Goal: Information Seeking & Learning: Learn about a topic

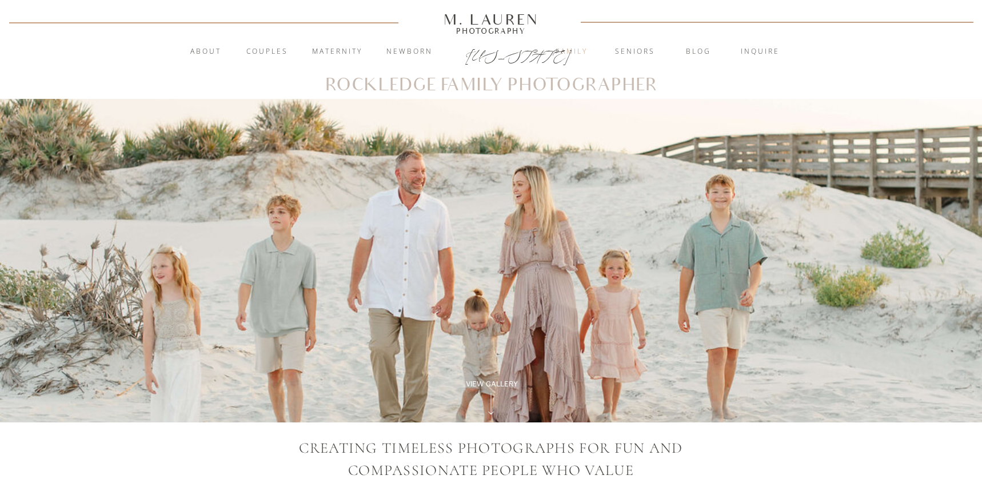
click at [571, 47] on nav "Family" at bounding box center [572, 51] width 62 height 11
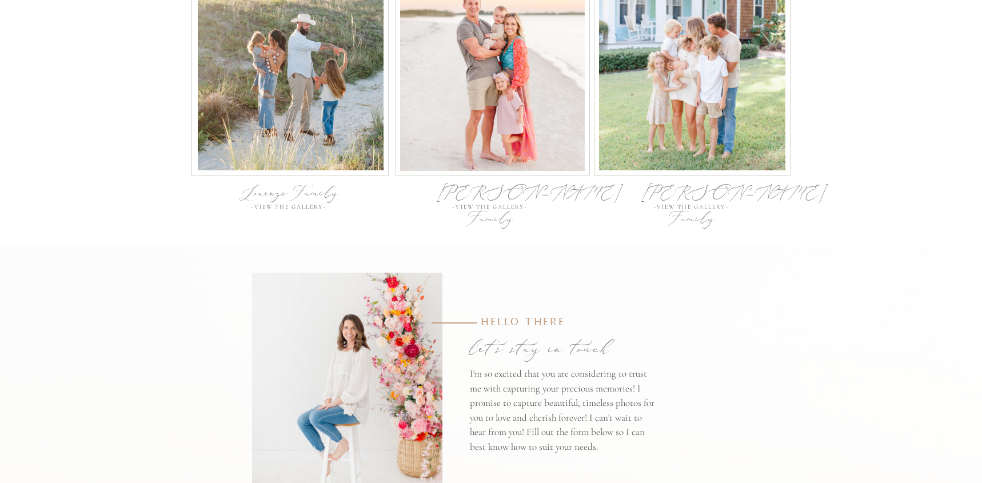
scroll to position [3775, 0]
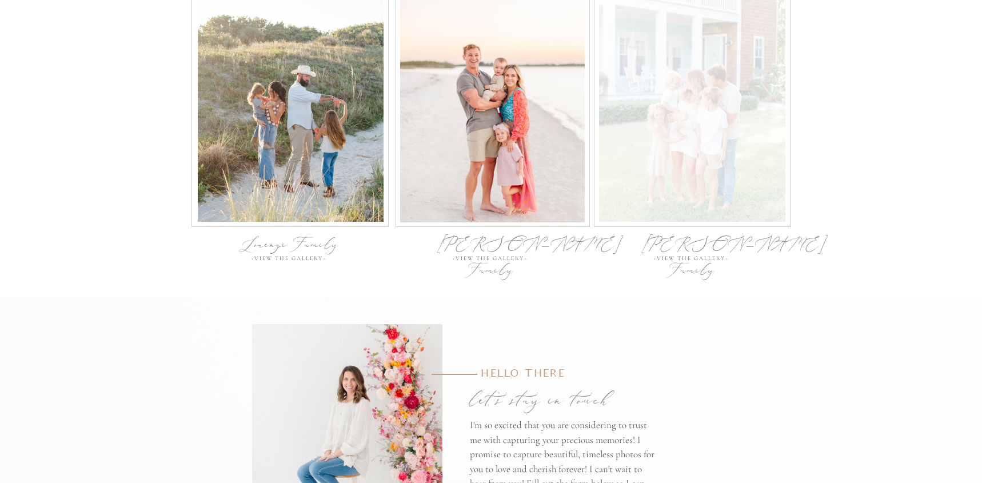
click at [743, 115] on div at bounding box center [692, 101] width 186 height 241
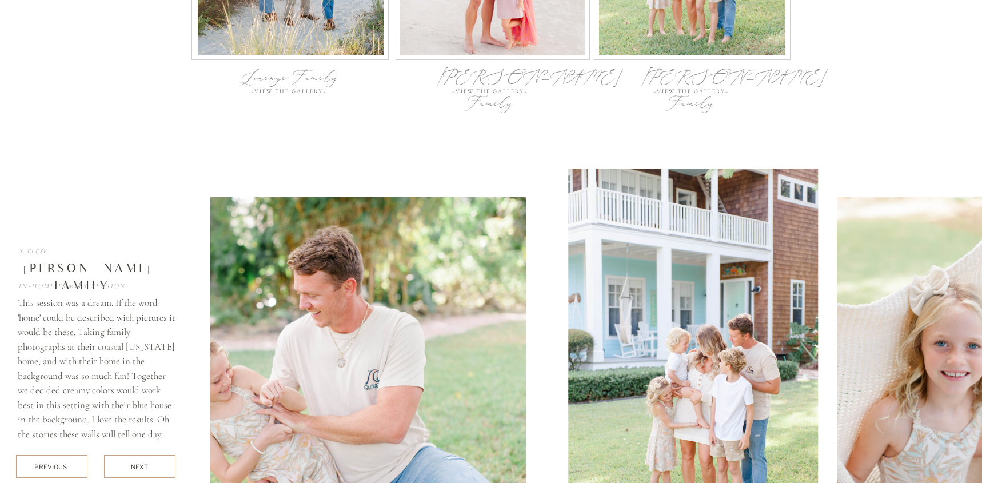
scroll to position [4064, 0]
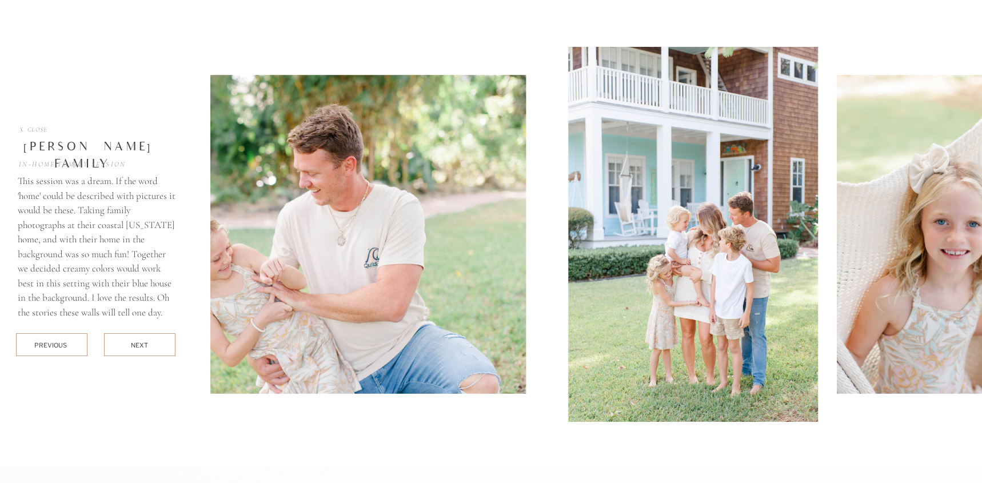
click at [140, 347] on div "next" at bounding box center [140, 345] width 18 height 9
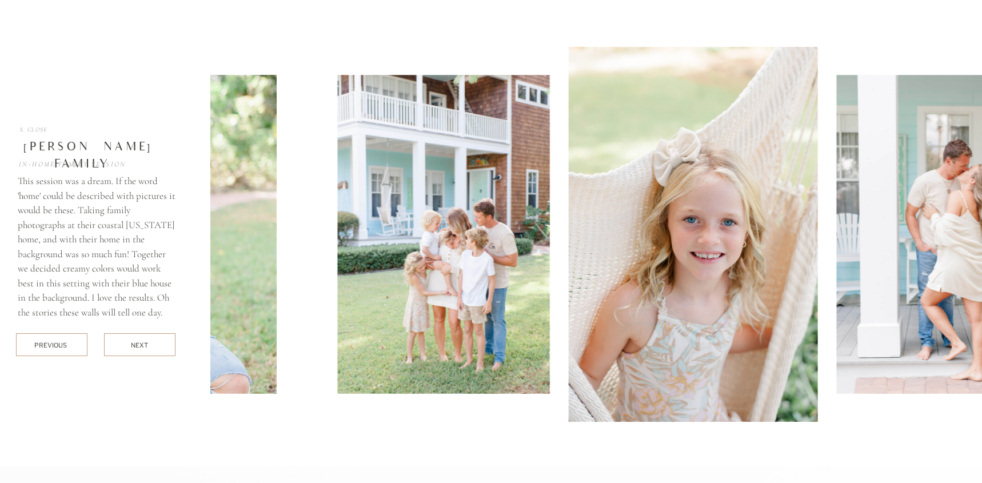
click at [140, 347] on div "next" at bounding box center [140, 345] width 18 height 9
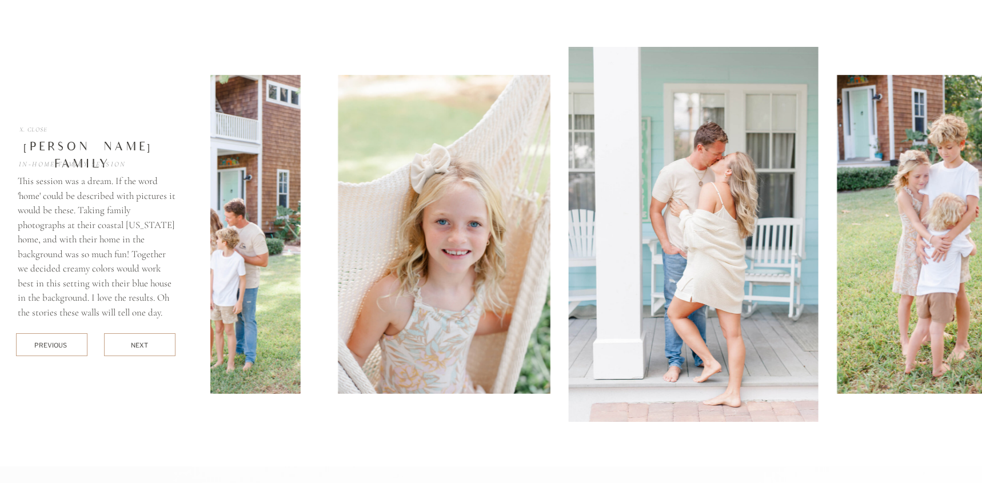
click at [140, 347] on div "next" at bounding box center [140, 345] width 18 height 9
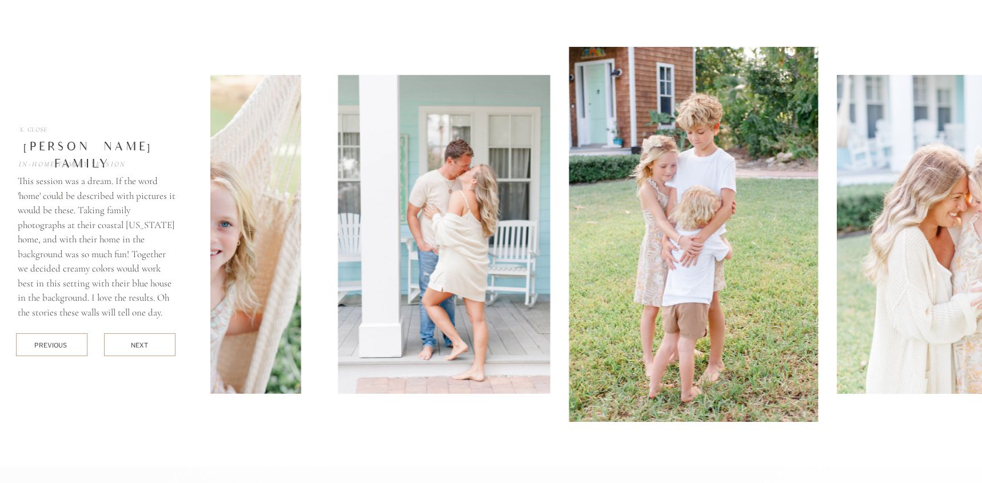
click at [140, 347] on div "next" at bounding box center [140, 345] width 18 height 9
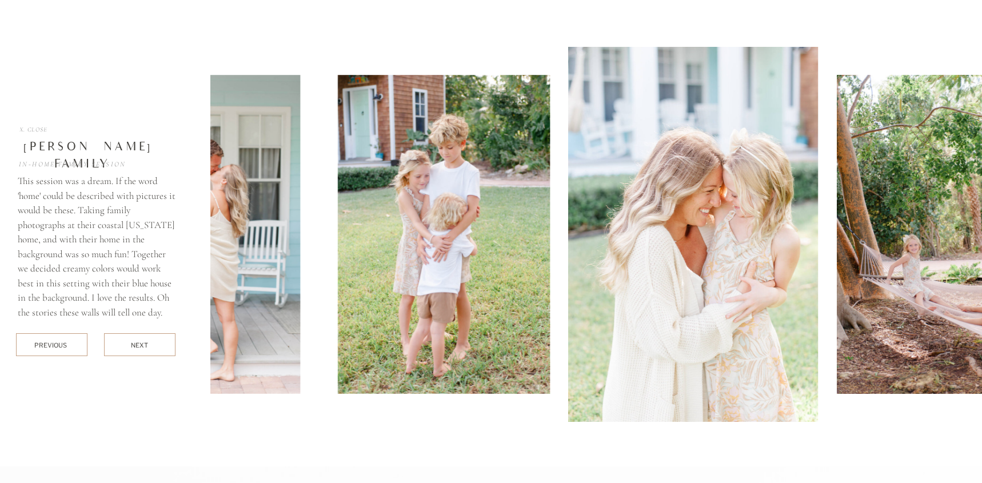
click at [140, 347] on div "next" at bounding box center [140, 345] width 18 height 9
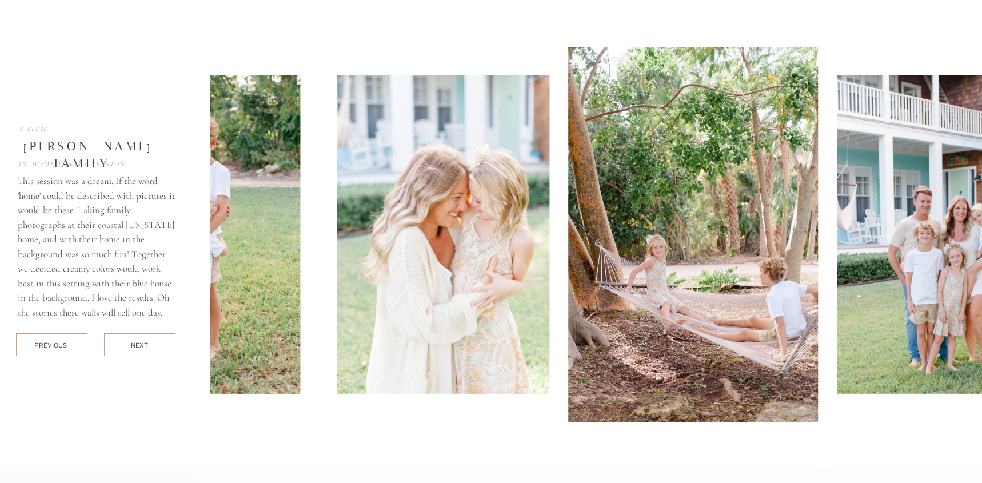
click at [140, 347] on div "next" at bounding box center [140, 345] width 18 height 9
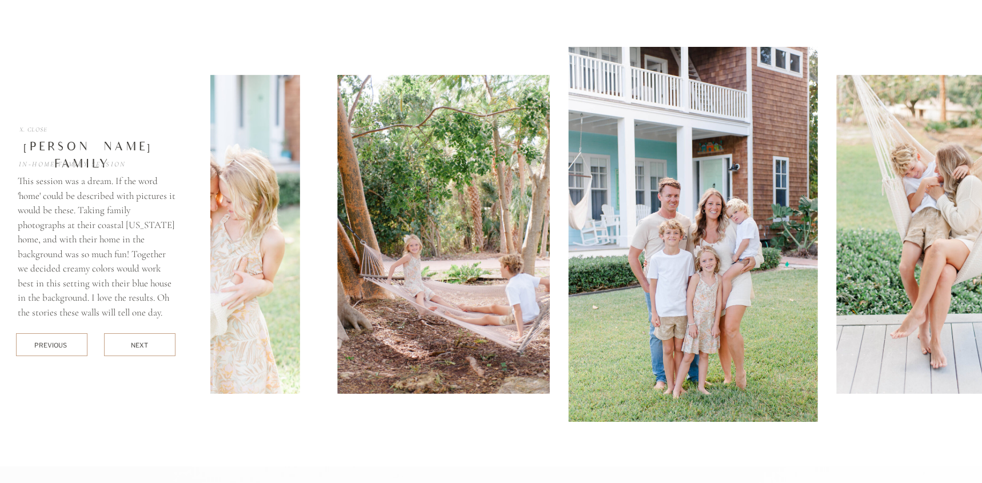
click at [140, 347] on div "next" at bounding box center [140, 345] width 18 height 9
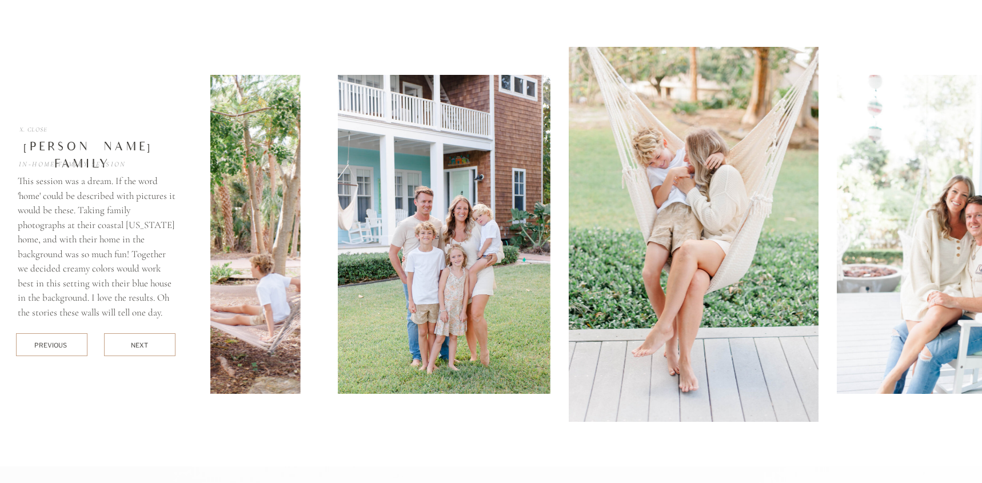
click at [140, 347] on div "next" at bounding box center [140, 345] width 18 height 9
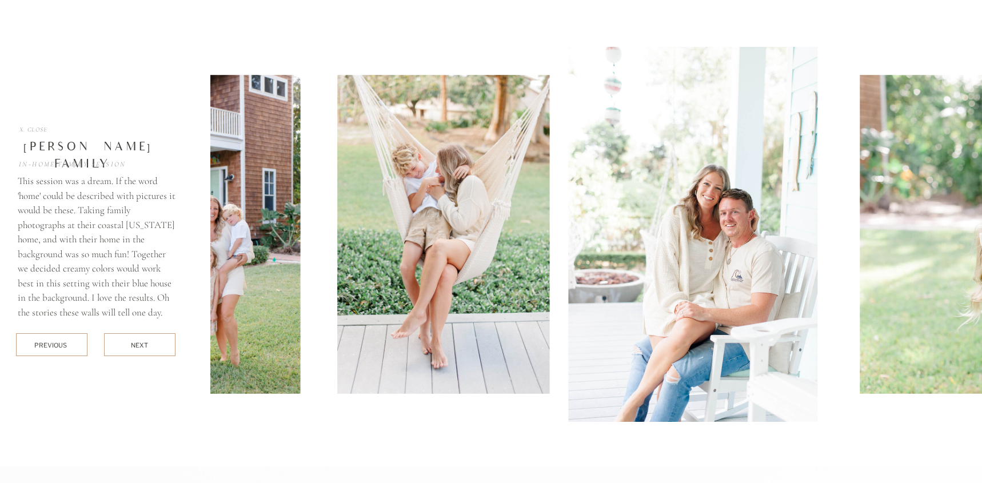
click at [140, 347] on div "next" at bounding box center [140, 345] width 18 height 9
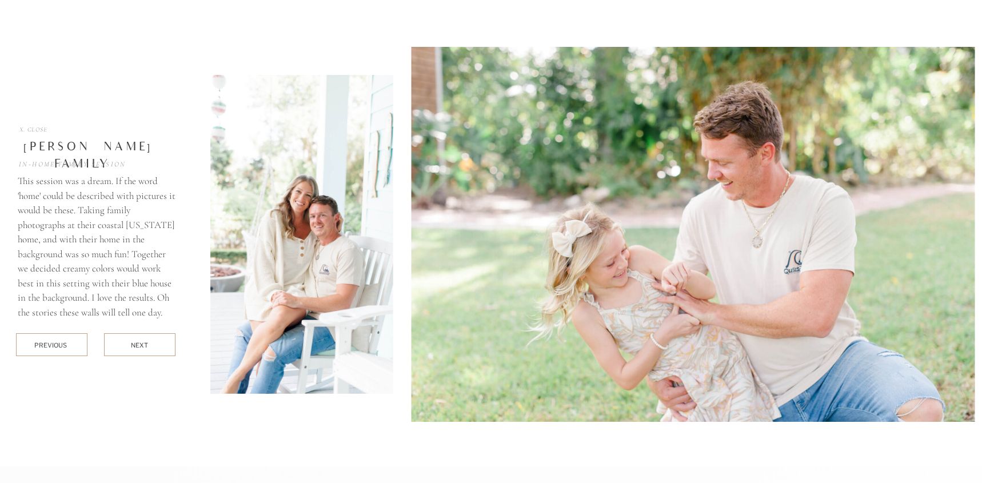
click at [140, 347] on div "next" at bounding box center [140, 345] width 18 height 9
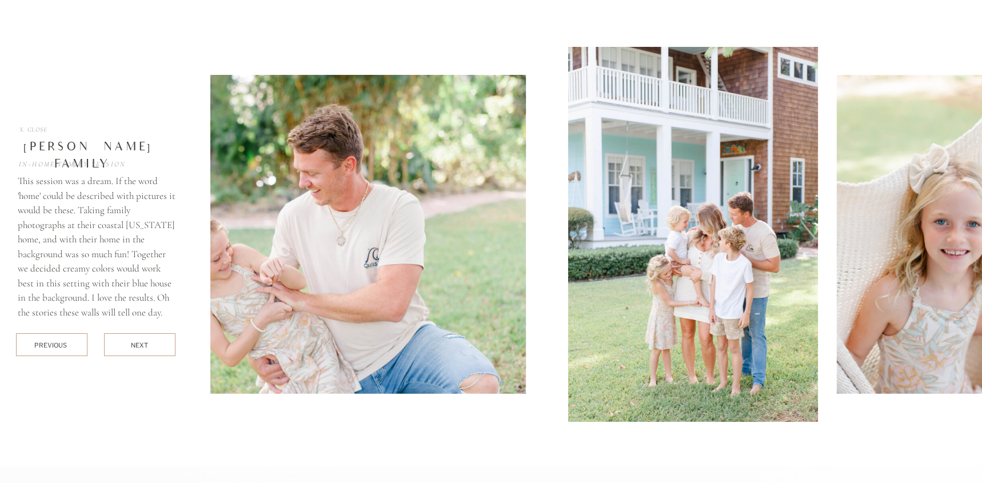
click at [140, 347] on div "next" at bounding box center [140, 345] width 18 height 9
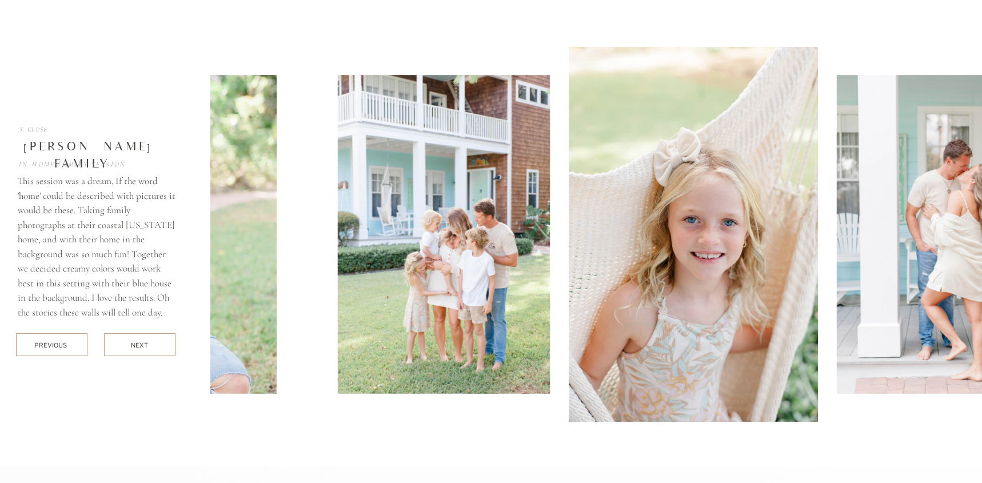
click at [140, 347] on div "next" at bounding box center [140, 345] width 18 height 9
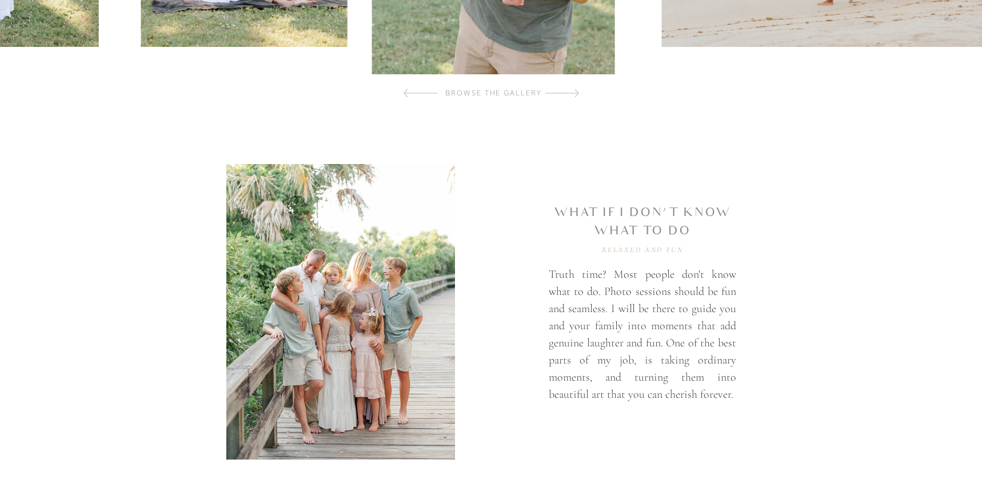
scroll to position [0, 0]
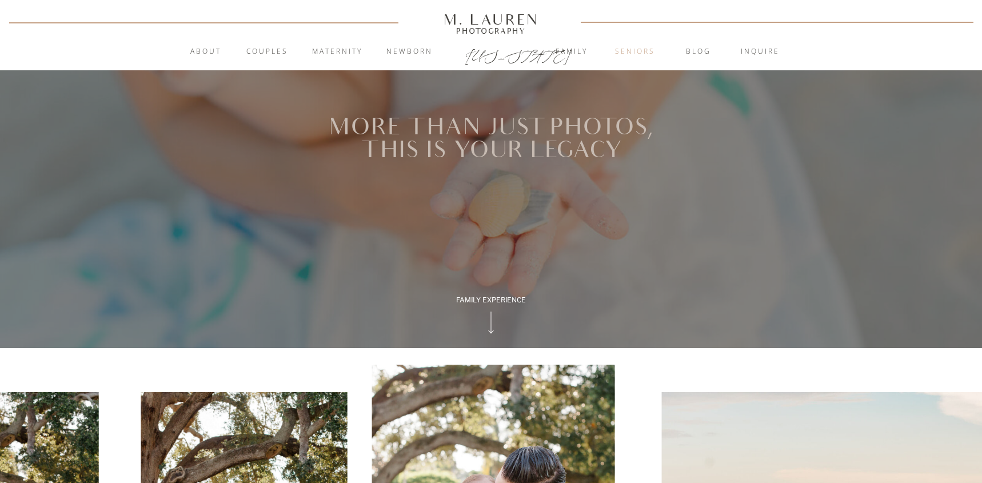
click at [619, 47] on nav "Seniors" at bounding box center [635, 51] width 62 height 11
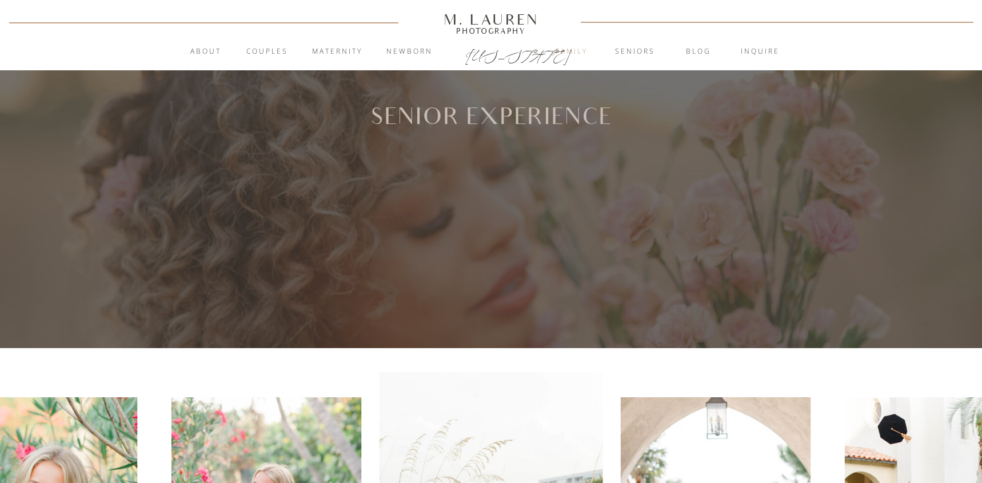
click at [567, 48] on nav "Family" at bounding box center [572, 51] width 62 height 11
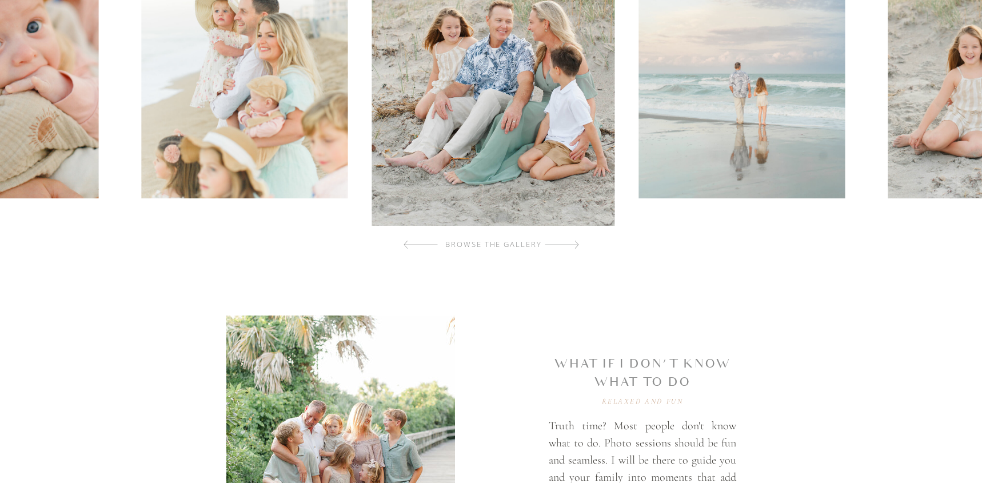
scroll to position [492, 0]
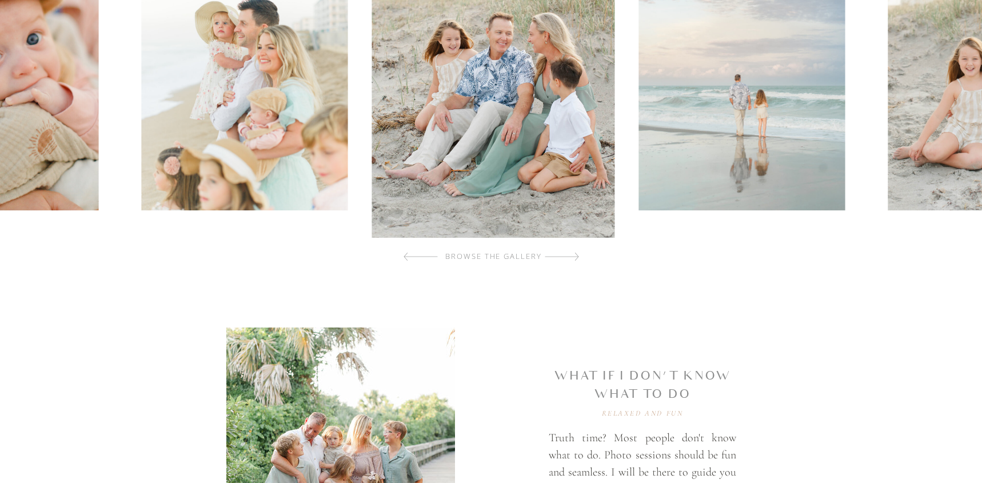
click at [575, 254] on div at bounding box center [562, 256] width 34 height 23
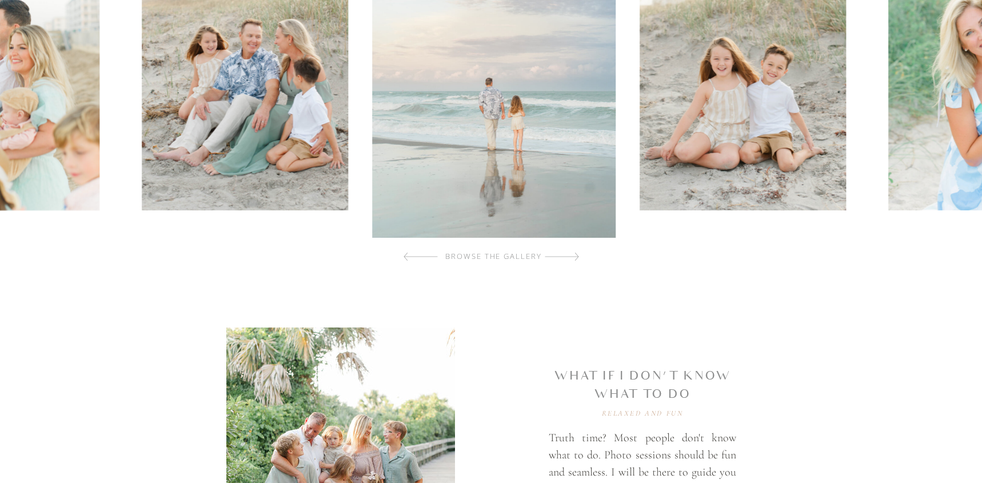
click at [575, 254] on div at bounding box center [562, 256] width 34 height 23
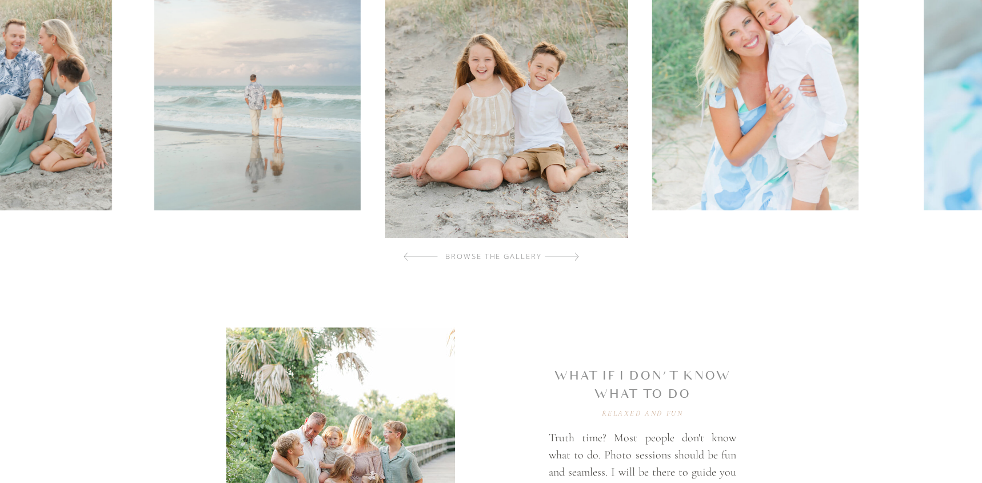
click at [575, 254] on div at bounding box center [562, 256] width 34 height 23
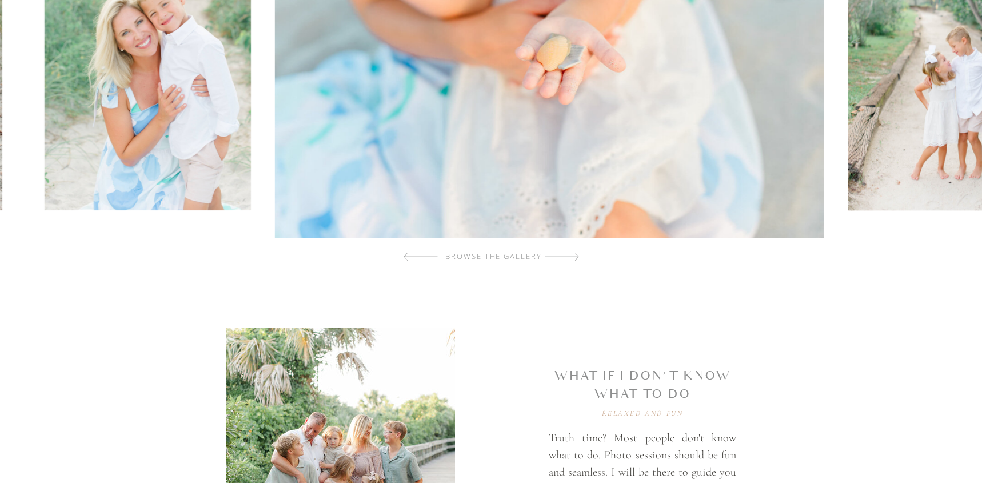
click at [575, 254] on div at bounding box center [562, 256] width 34 height 23
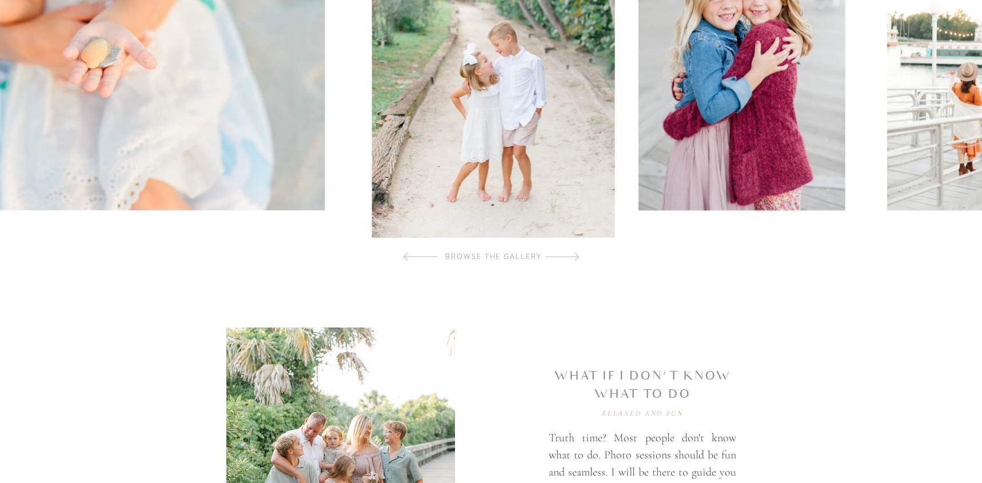
click at [575, 254] on div at bounding box center [562, 256] width 34 height 23
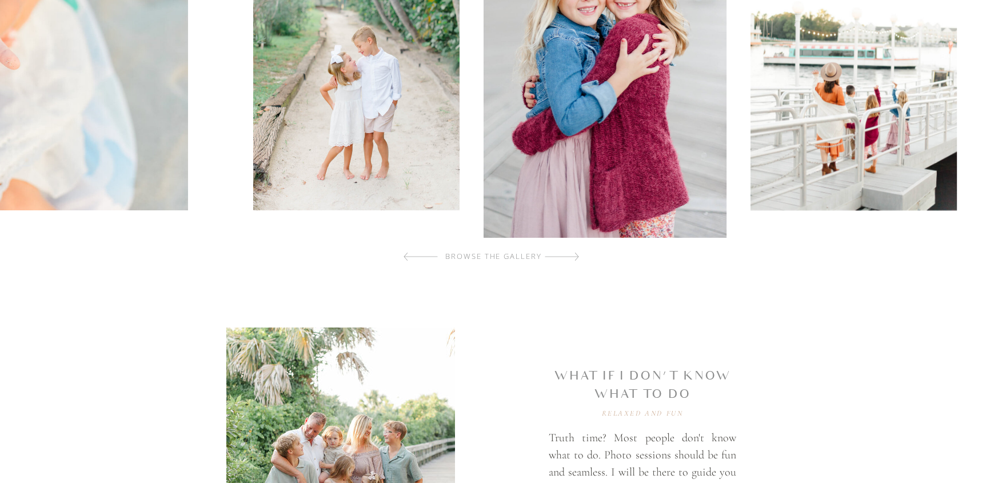
click at [575, 254] on div at bounding box center [562, 256] width 34 height 23
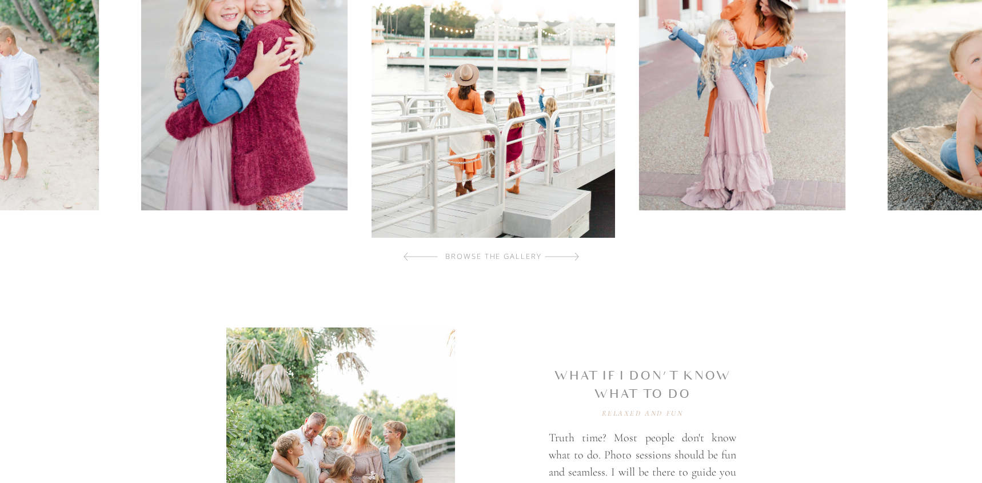
click at [575, 254] on div at bounding box center [562, 256] width 34 height 23
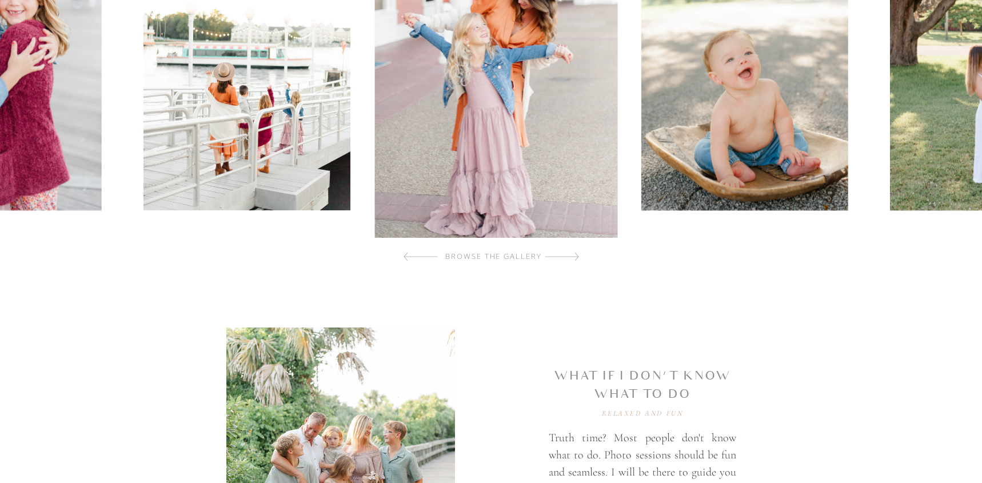
click at [575, 254] on div at bounding box center [562, 256] width 34 height 23
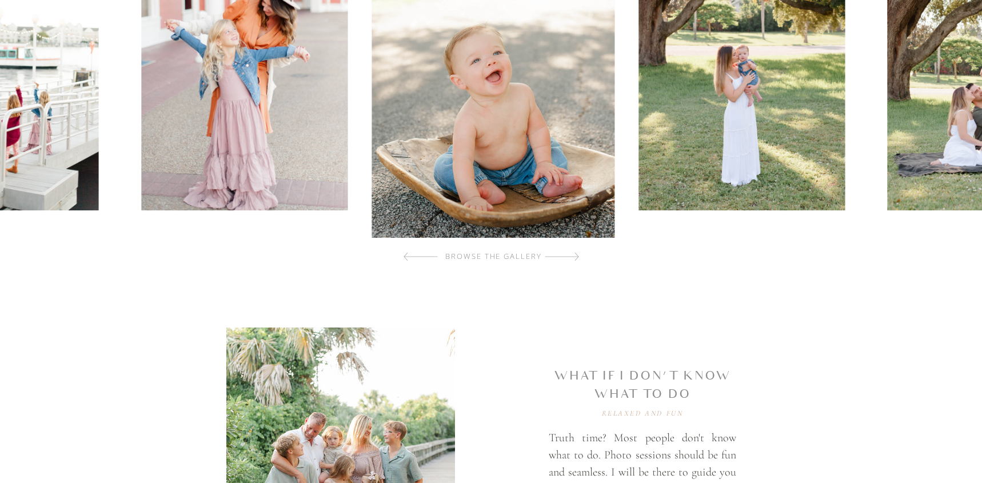
click at [576, 255] on div at bounding box center [562, 256] width 34 height 23
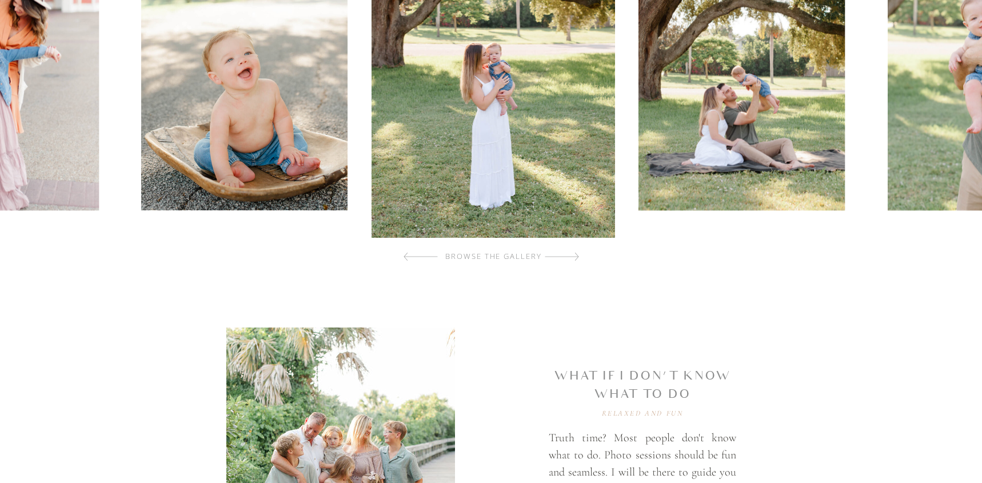
click at [576, 255] on div at bounding box center [562, 256] width 34 height 23
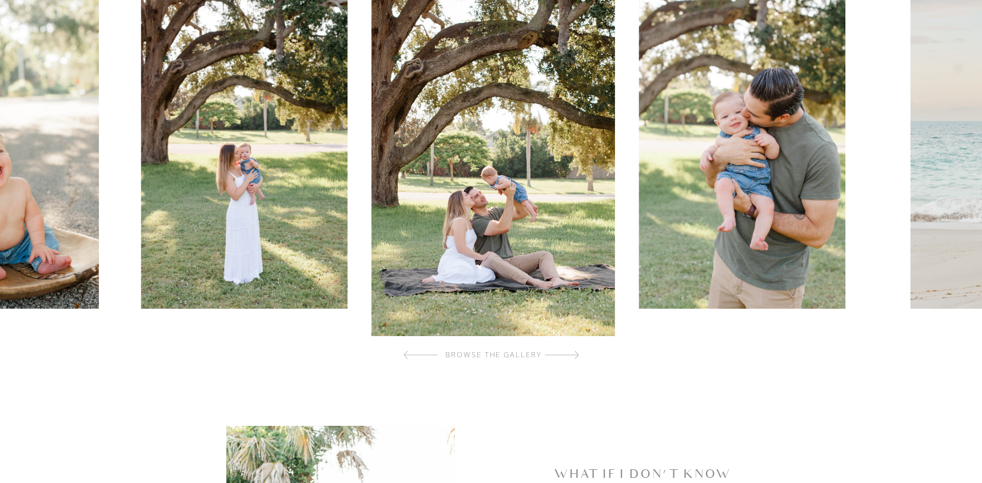
scroll to position [392, 0]
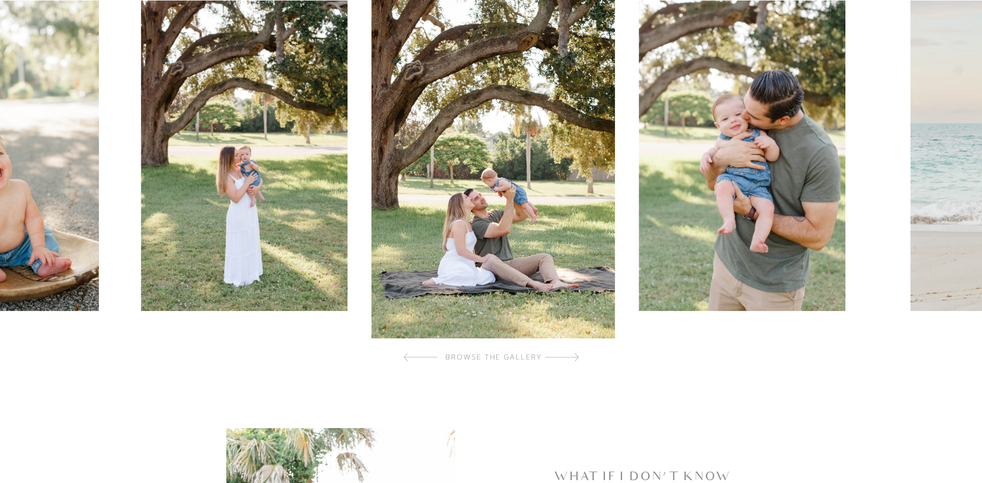
click at [578, 353] on div at bounding box center [562, 357] width 34 height 23
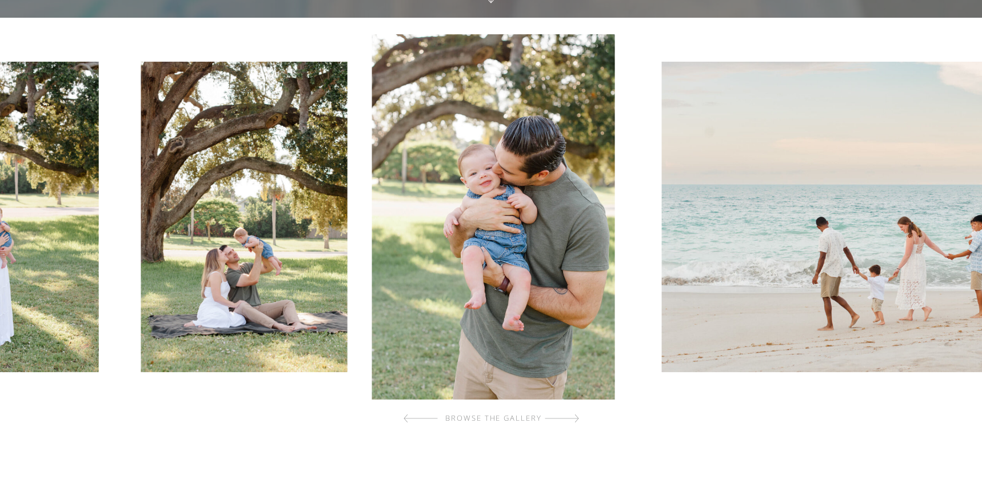
scroll to position [335, 0]
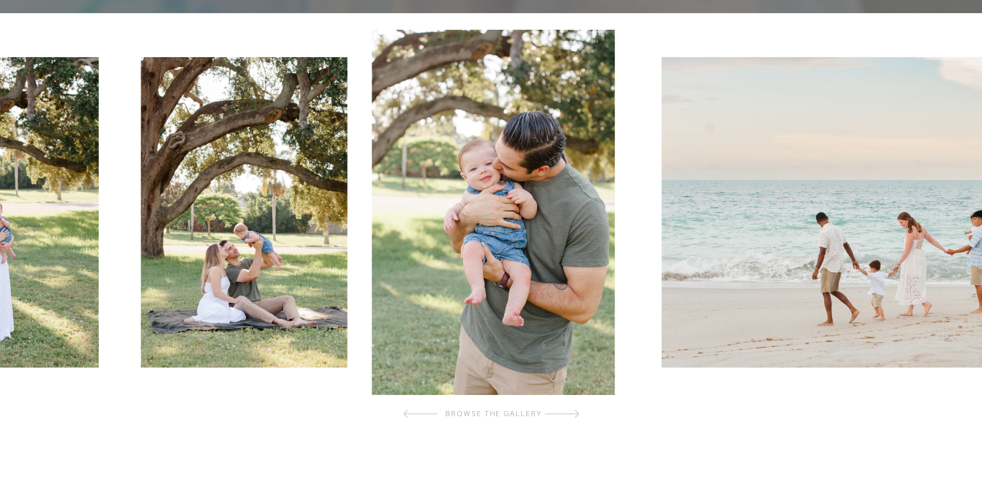
click at [575, 414] on div at bounding box center [562, 414] width 34 height 23
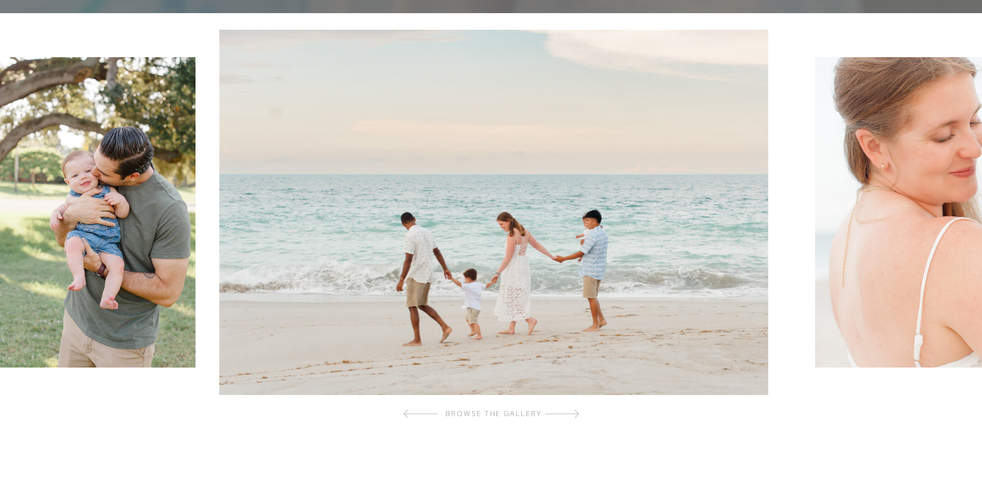
click at [575, 414] on div at bounding box center [562, 414] width 34 height 23
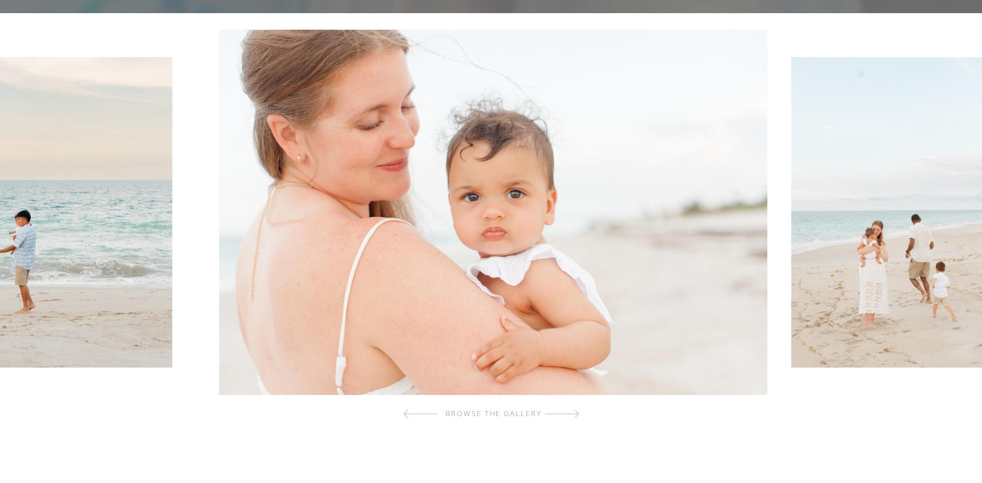
click at [575, 414] on div at bounding box center [562, 414] width 34 height 23
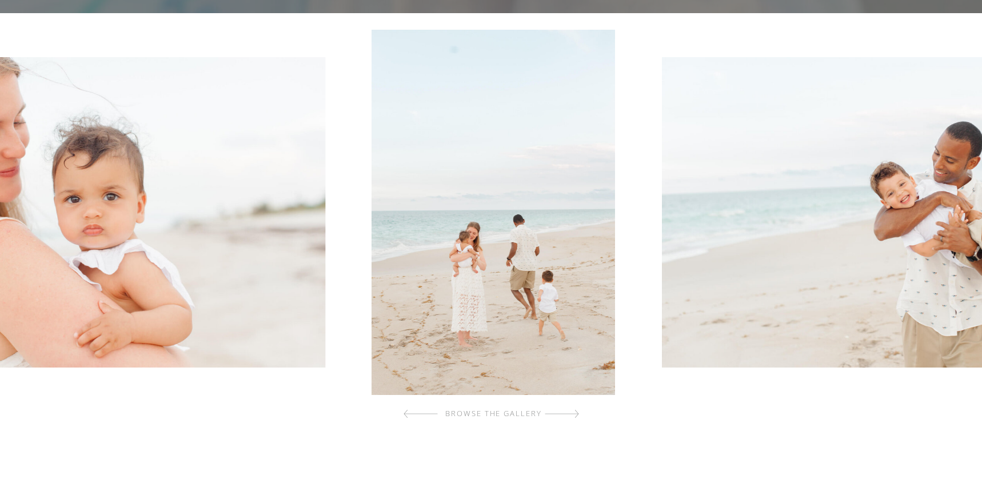
click at [575, 414] on div at bounding box center [562, 414] width 34 height 23
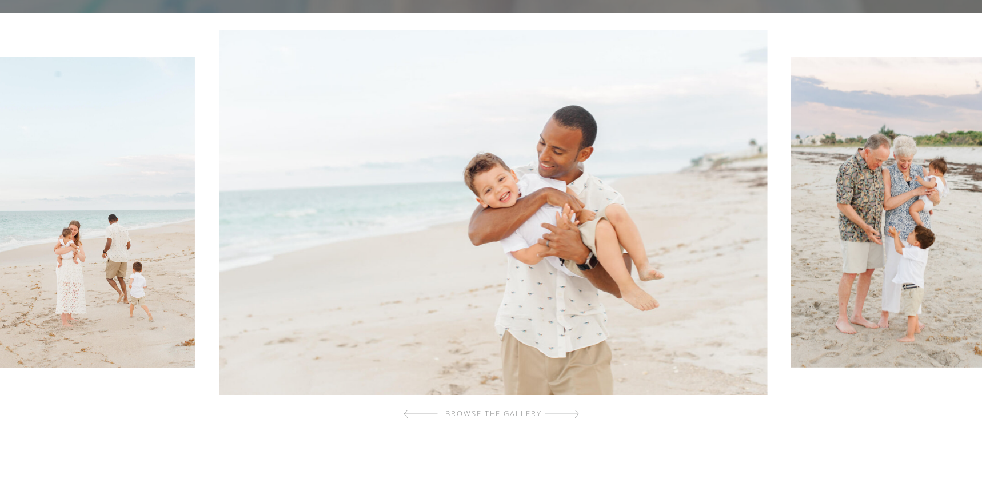
click at [575, 414] on div at bounding box center [562, 414] width 34 height 23
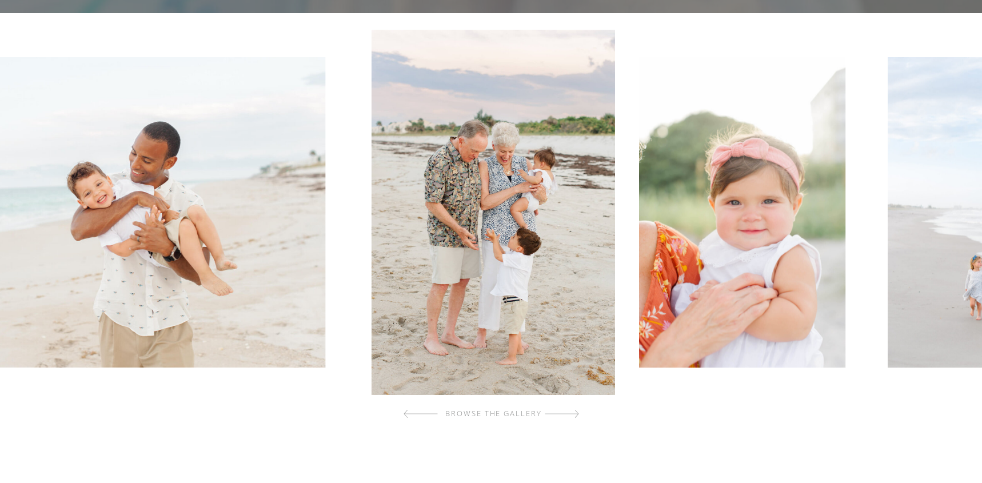
click at [575, 414] on div at bounding box center [562, 414] width 34 height 23
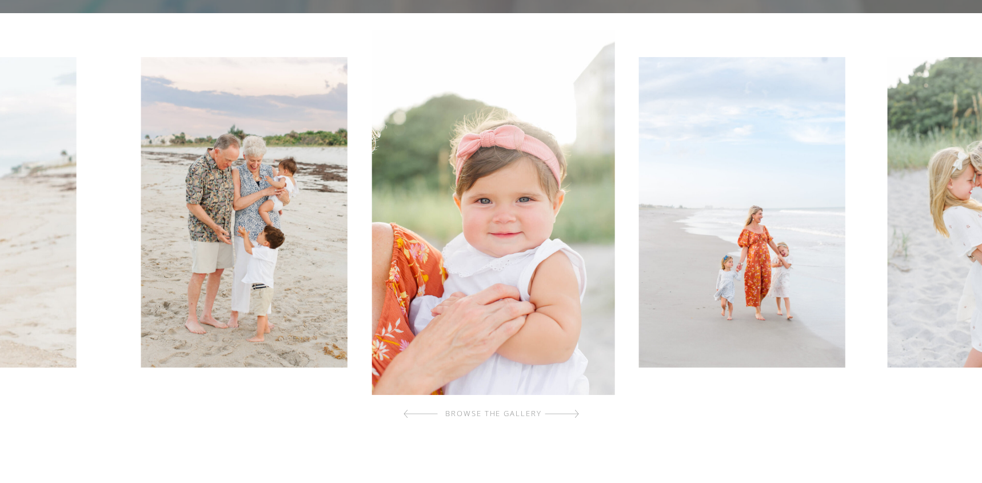
click at [575, 414] on div at bounding box center [562, 414] width 34 height 23
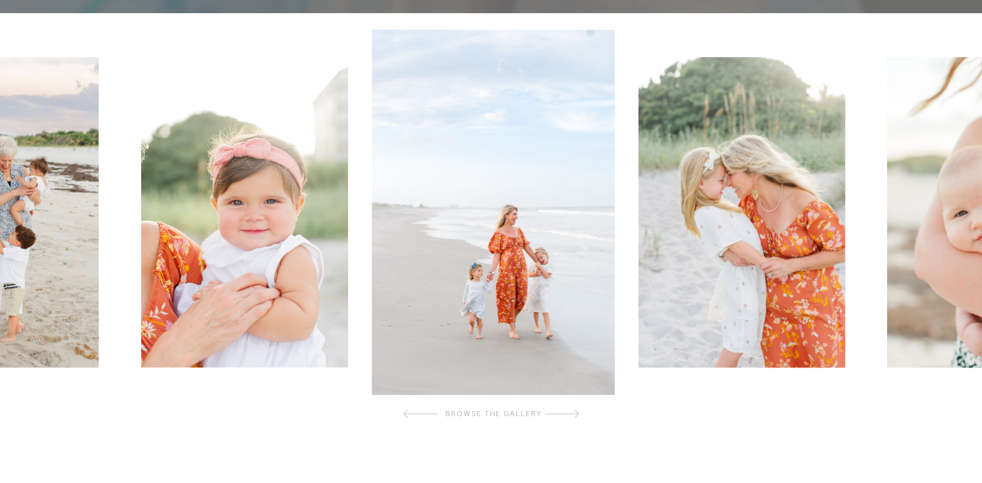
click at [575, 414] on div at bounding box center [562, 414] width 34 height 23
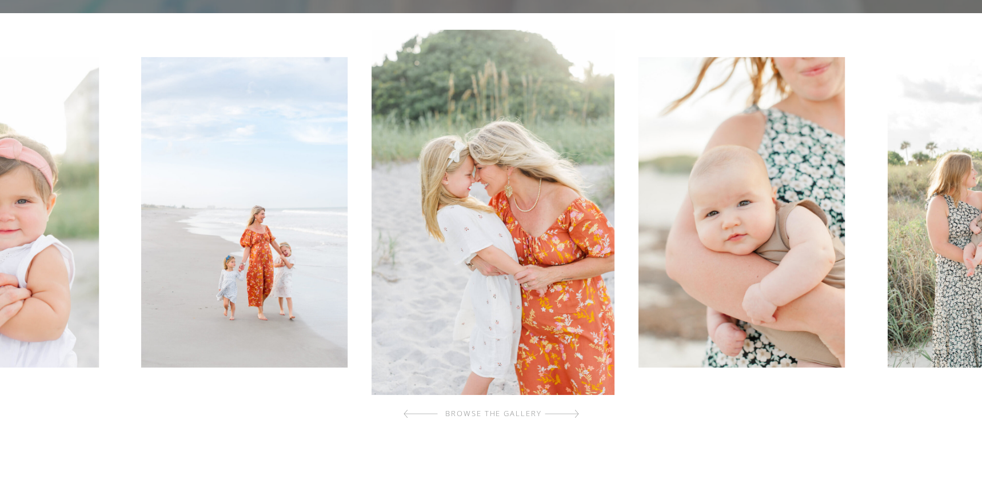
click at [575, 414] on div at bounding box center [562, 414] width 34 height 23
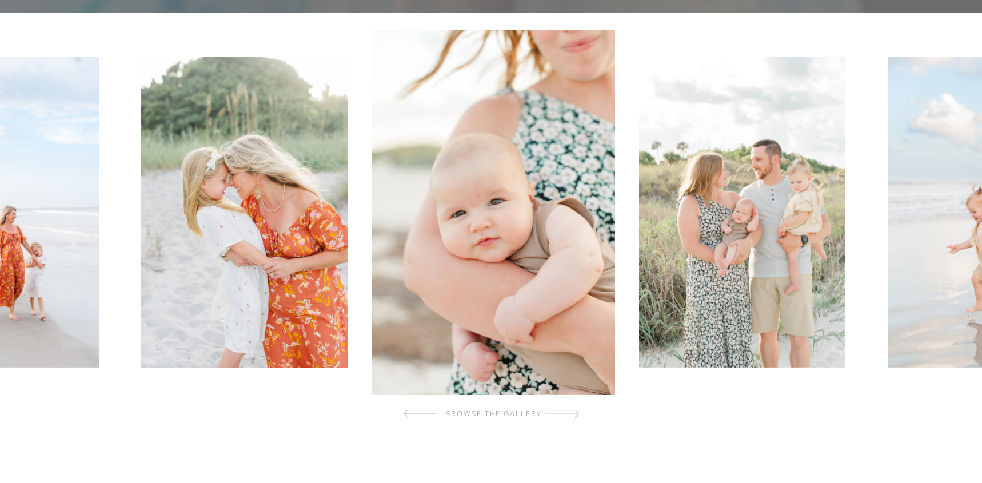
click at [575, 414] on div at bounding box center [562, 414] width 34 height 23
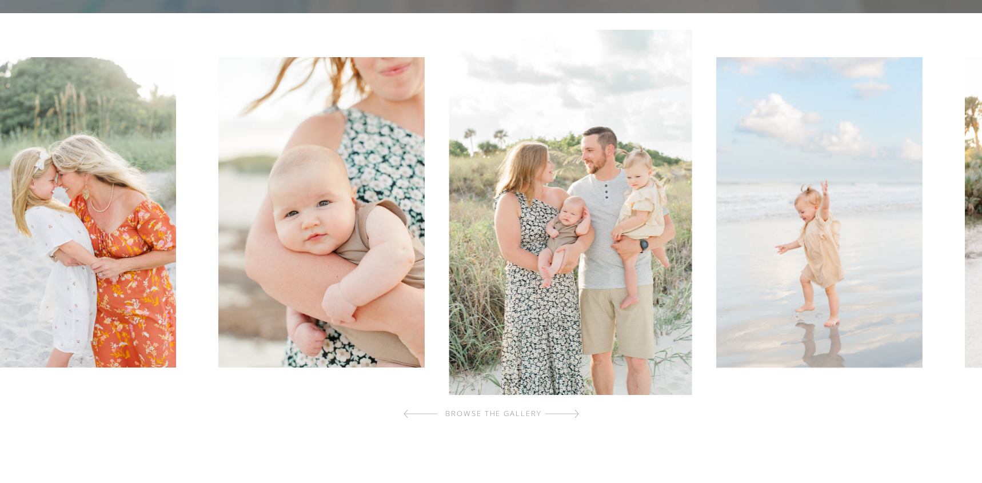
click at [575, 414] on div at bounding box center [562, 414] width 34 height 23
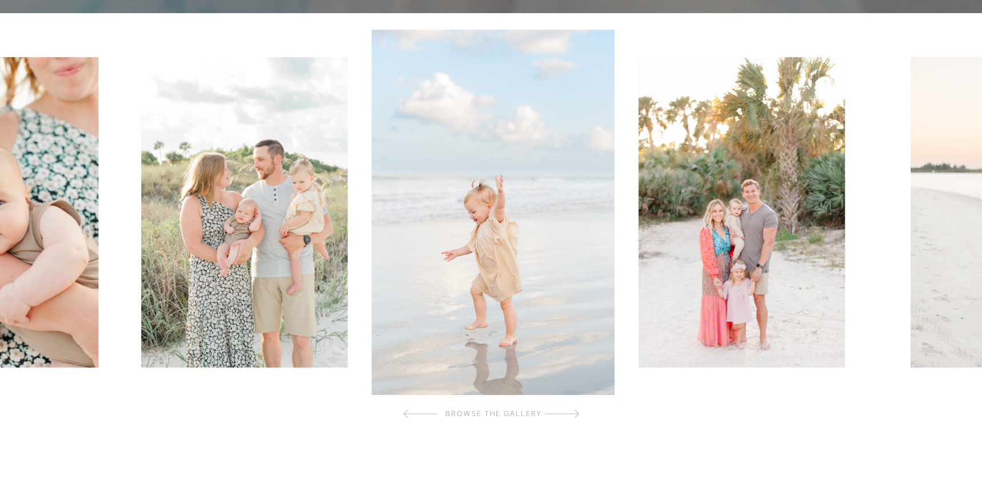
click at [568, 414] on div at bounding box center [562, 414] width 34 height 23
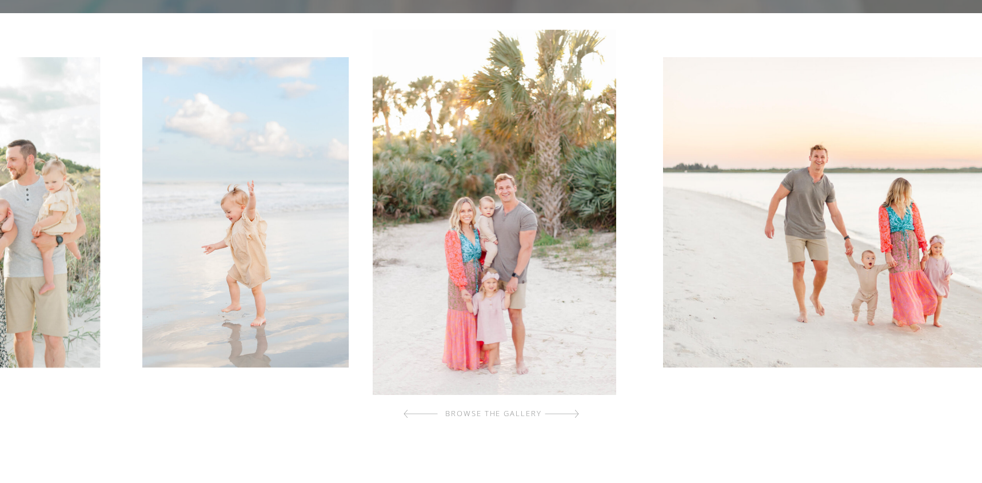
click at [568, 414] on div at bounding box center [562, 414] width 34 height 23
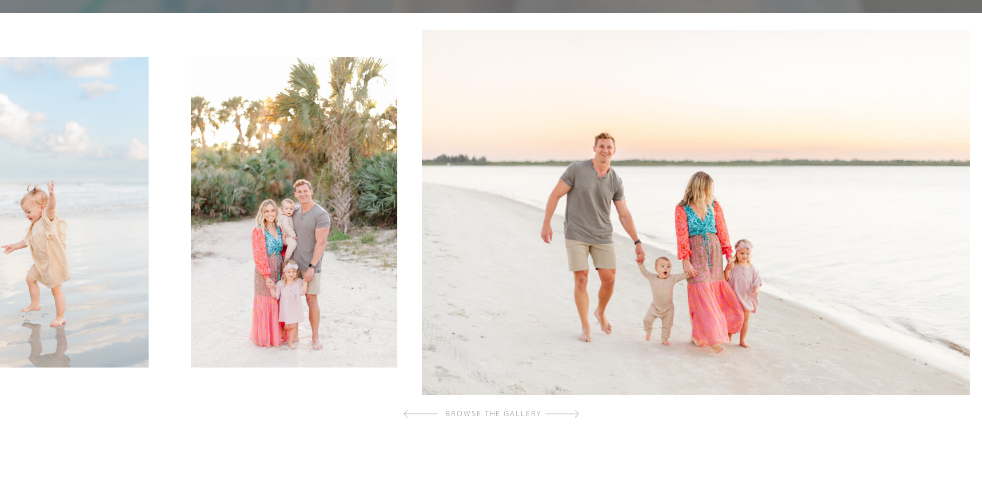
click at [568, 414] on div at bounding box center [562, 414] width 34 height 23
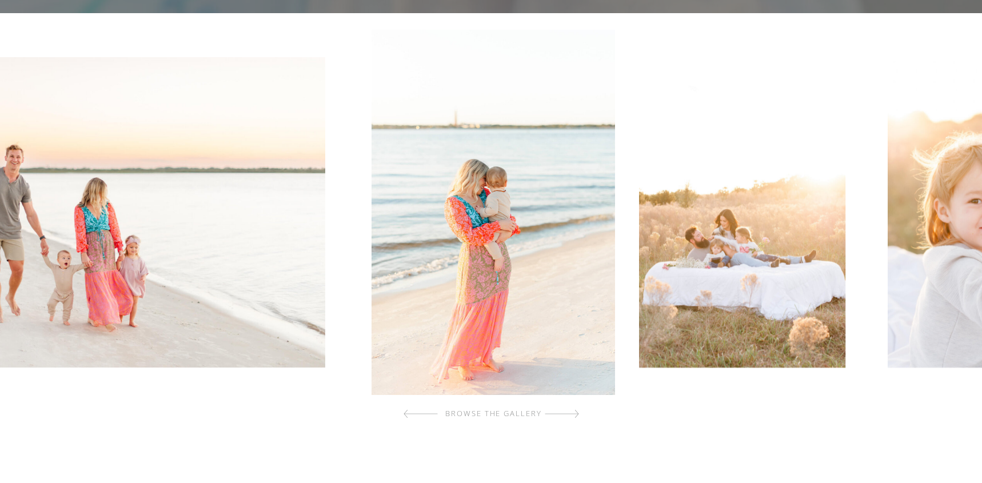
click at [568, 414] on div at bounding box center [562, 414] width 34 height 23
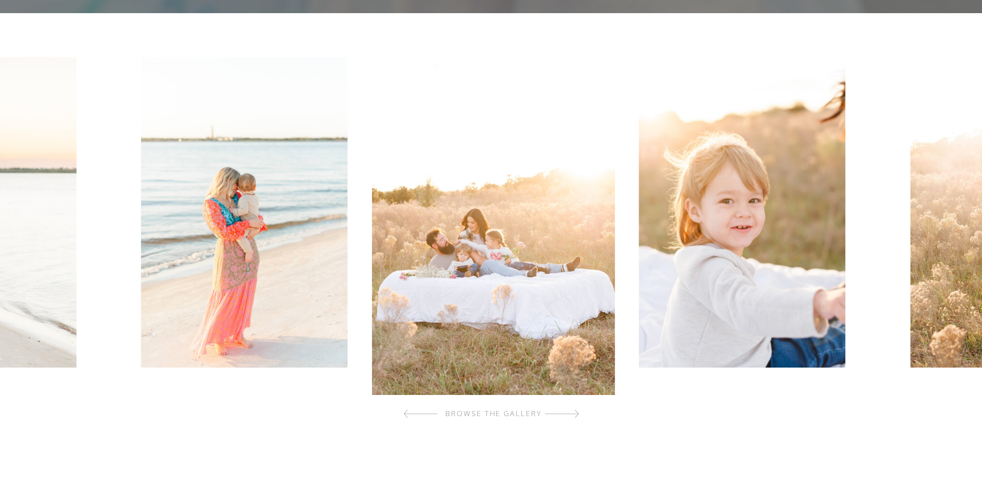
click at [568, 415] on div at bounding box center [562, 414] width 34 height 23
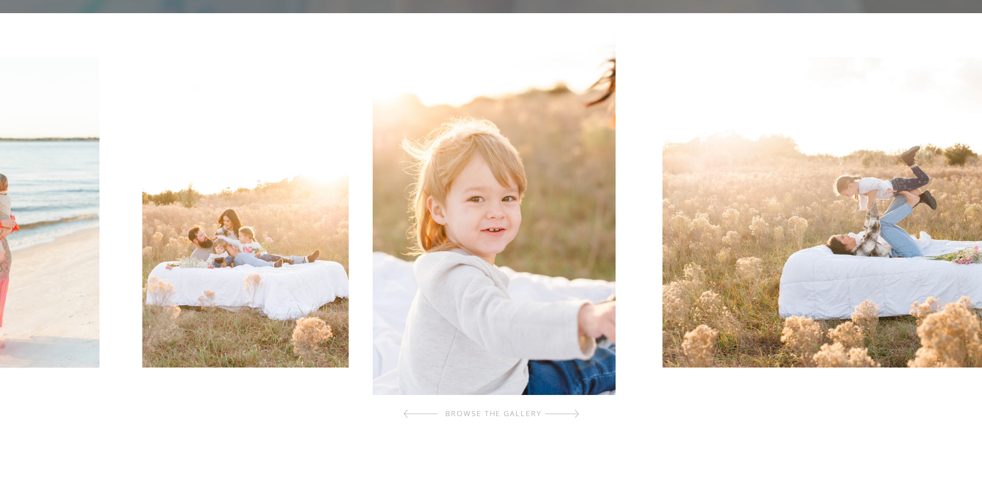
click at [568, 415] on div at bounding box center [562, 414] width 34 height 23
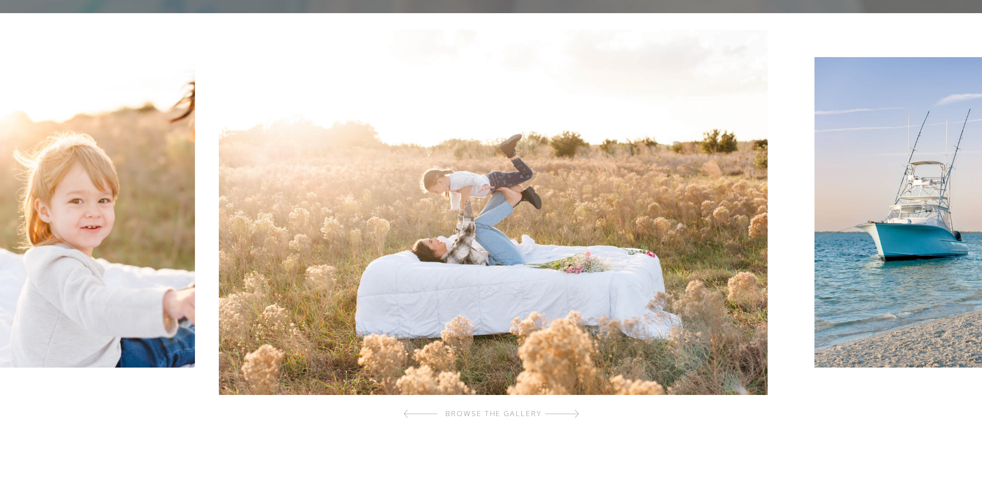
click at [568, 415] on div at bounding box center [562, 414] width 34 height 23
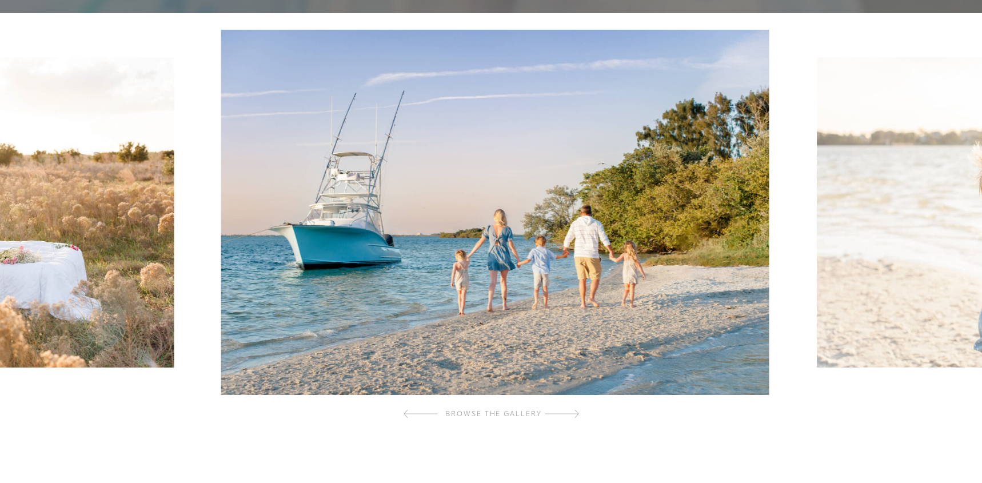
click at [568, 415] on div at bounding box center [562, 414] width 34 height 23
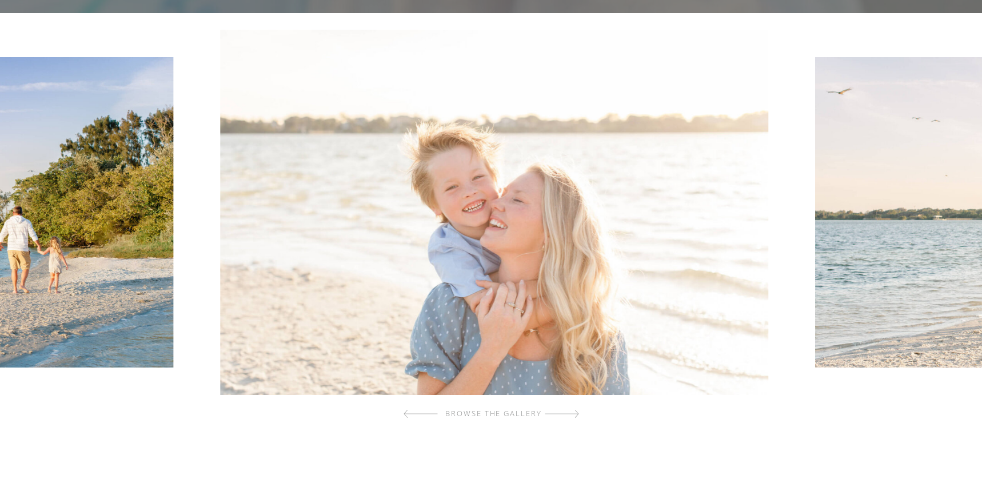
click at [568, 415] on div at bounding box center [562, 414] width 34 height 23
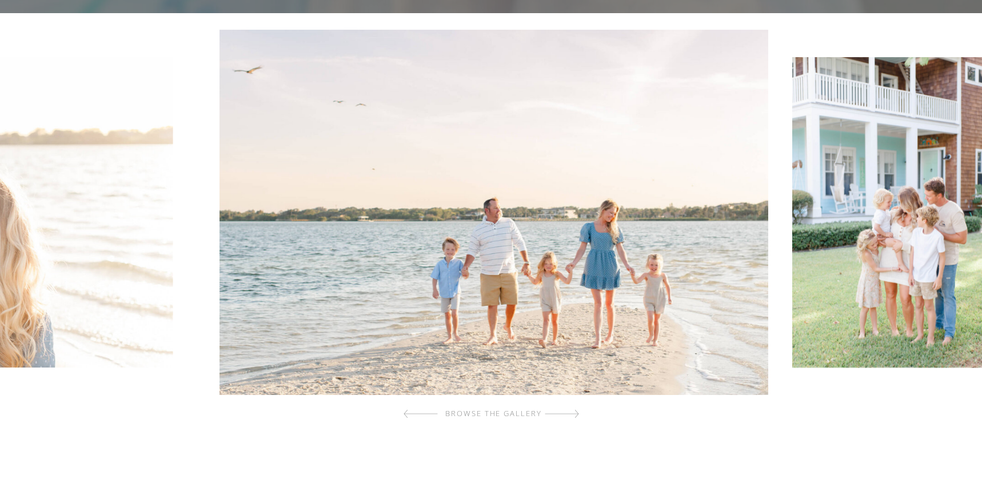
click at [568, 415] on div at bounding box center [562, 414] width 34 height 23
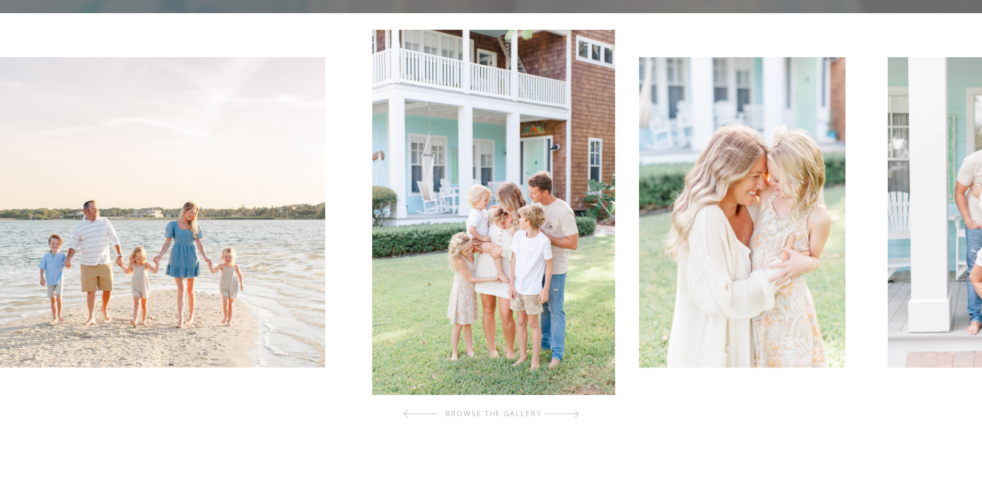
click at [568, 415] on div at bounding box center [562, 414] width 34 height 23
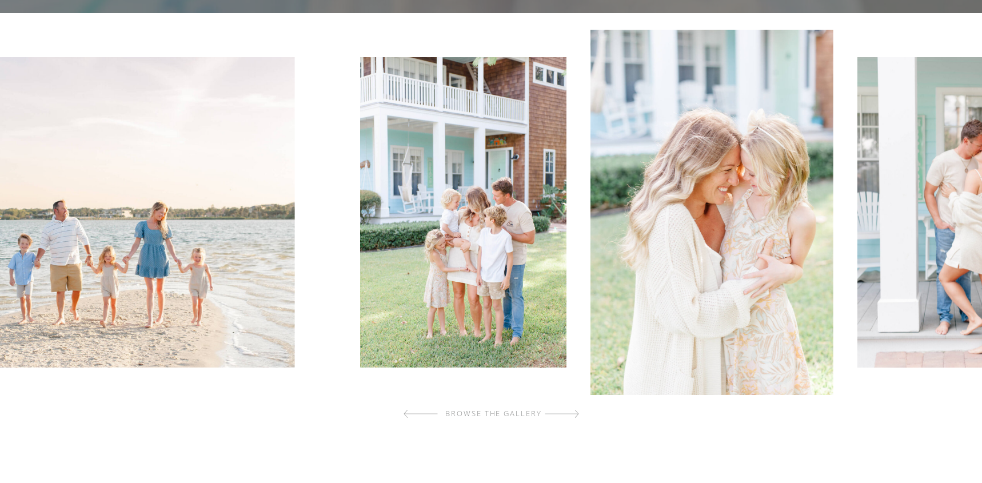
click at [568, 415] on div at bounding box center [562, 414] width 34 height 23
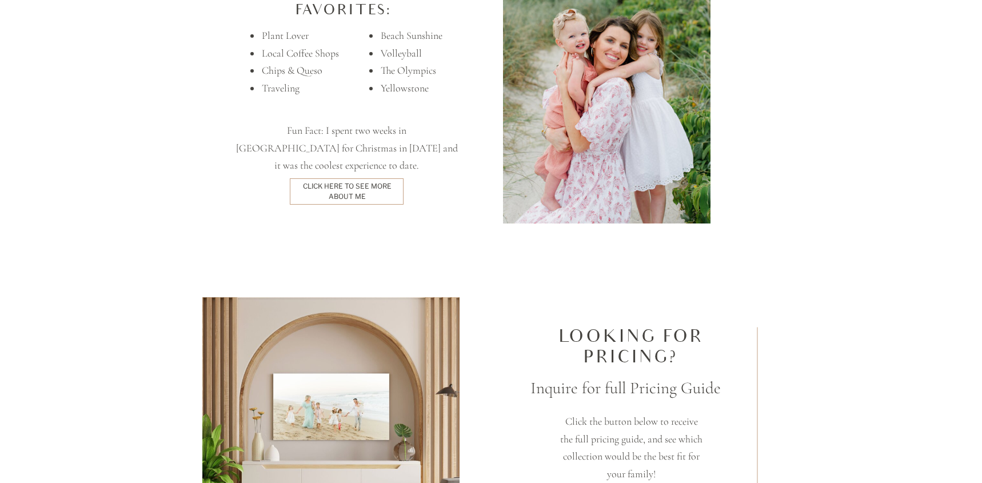
scroll to position [2816, 0]
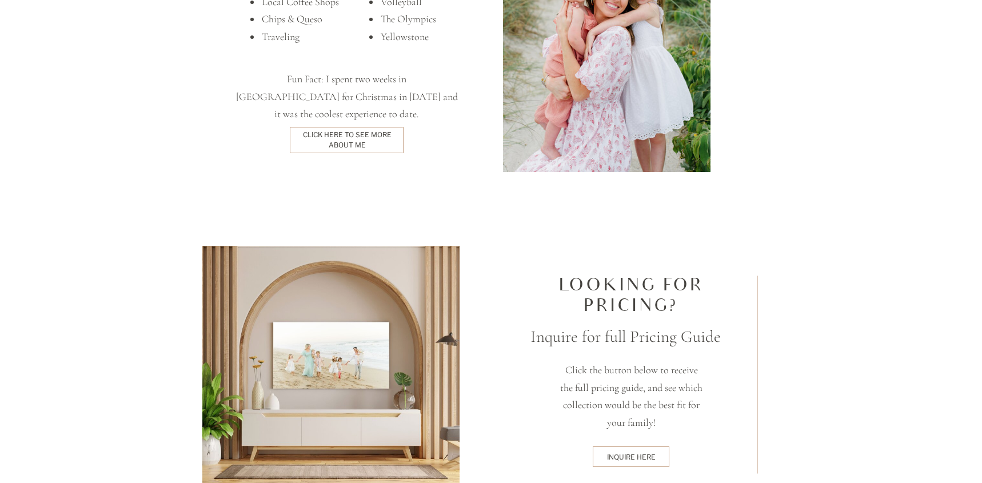
click at [382, 139] on div "click here to see more about me" at bounding box center [347, 140] width 102 height 21
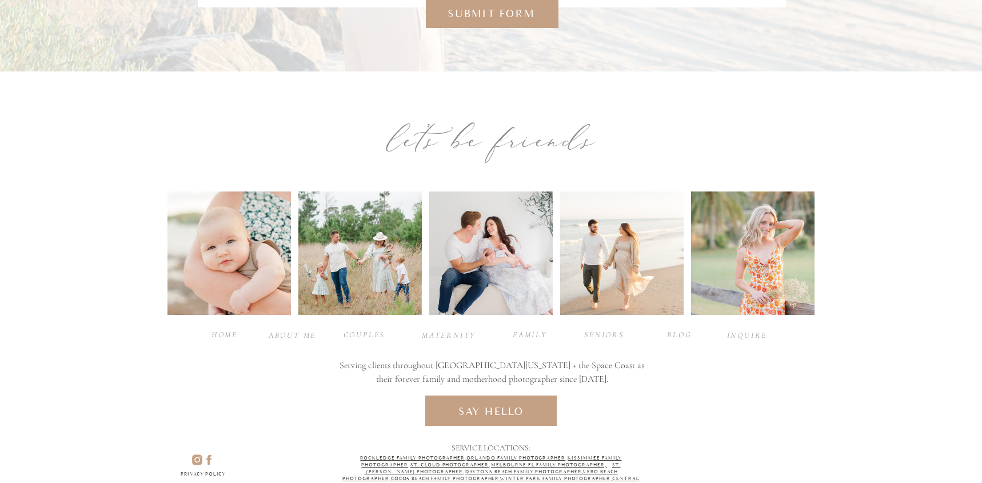
scroll to position [2569, 0]
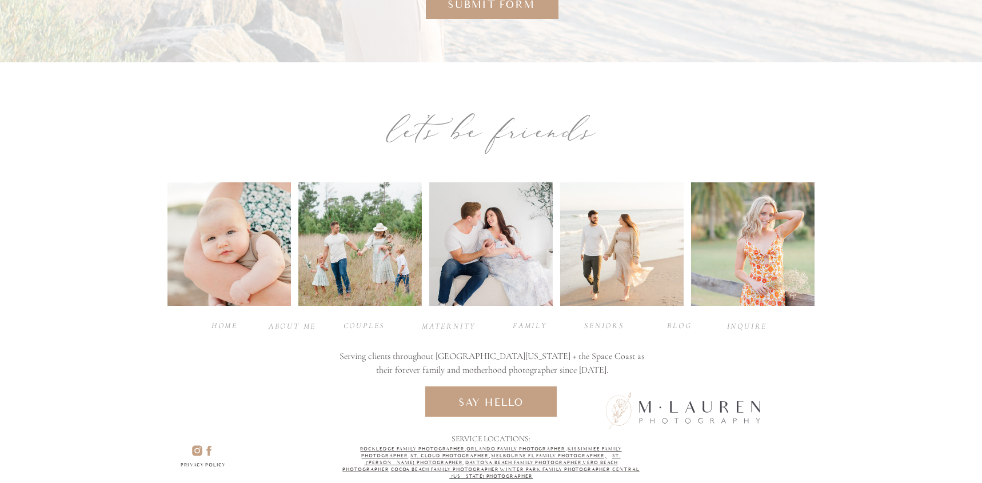
click at [685, 323] on div "BLOG" at bounding box center [680, 325] width 46 height 11
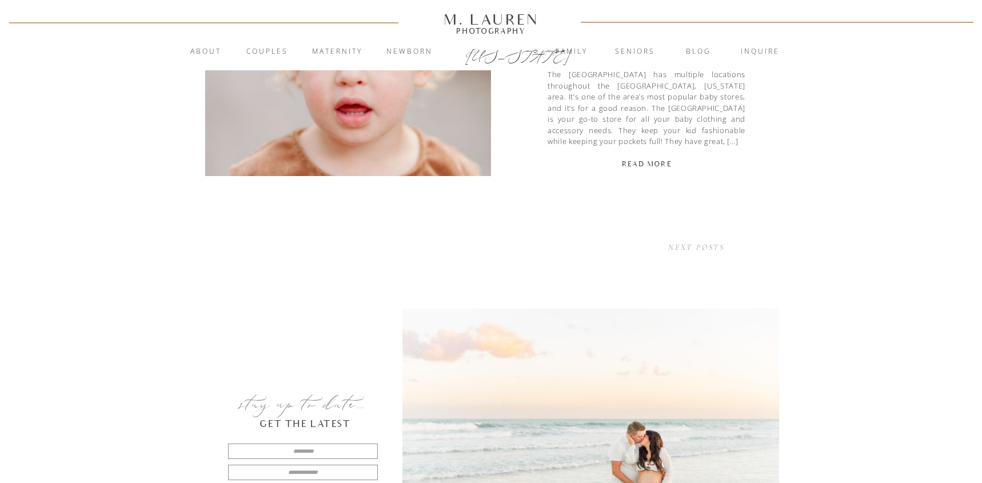
scroll to position [3312, 0]
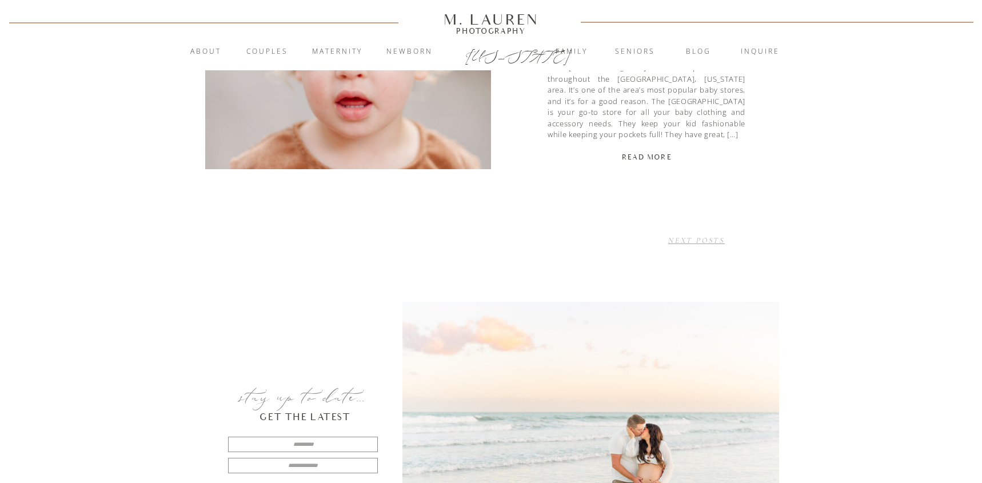
click at [679, 240] on link "NEXT POSTS" at bounding box center [697, 241] width 57 height 10
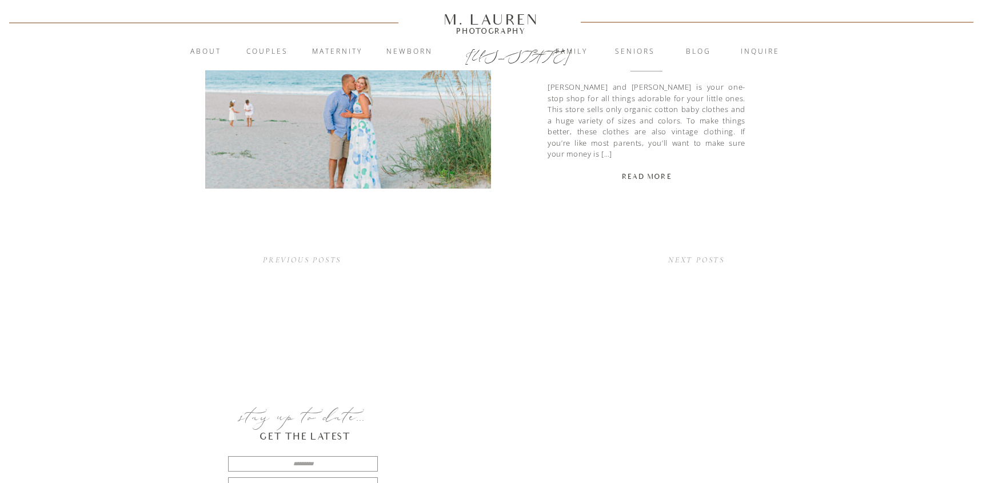
scroll to position [3295, 0]
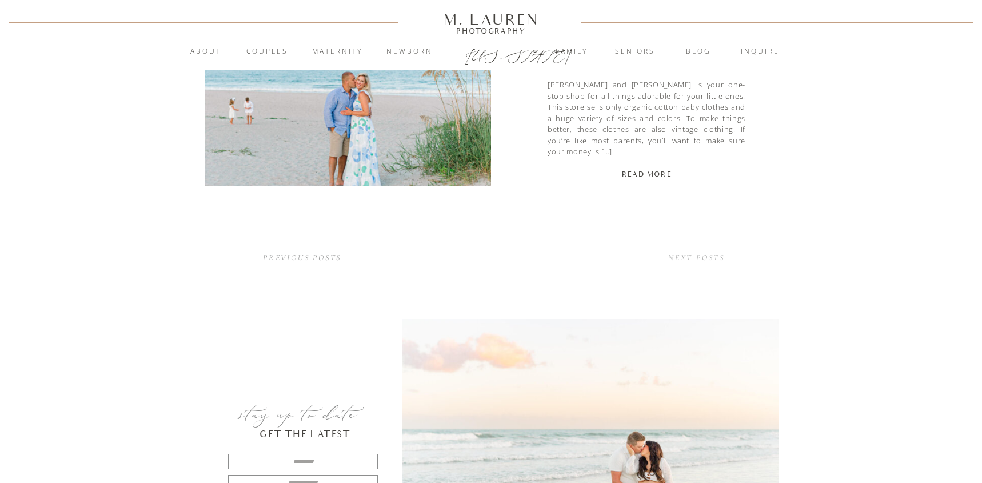
click at [683, 257] on link "NEXT POSTS" at bounding box center [697, 258] width 57 height 10
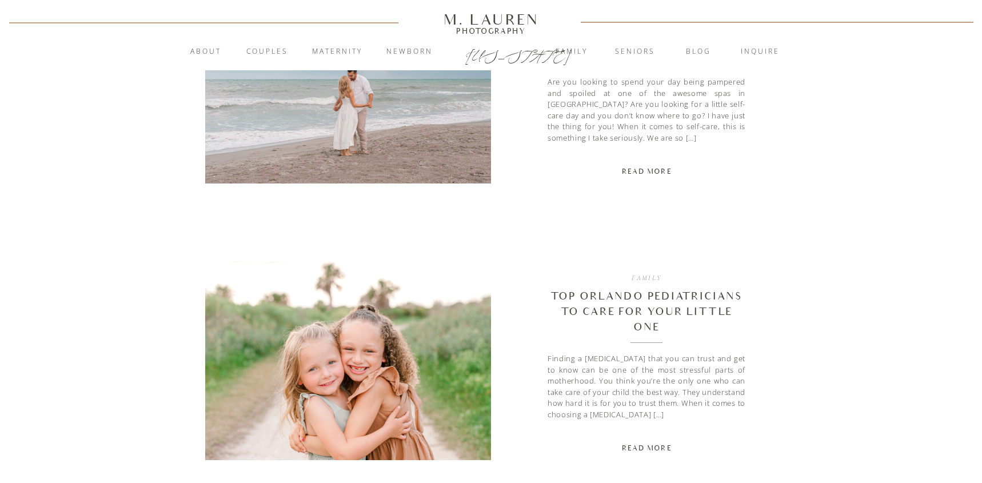
scroll to position [2823, 0]
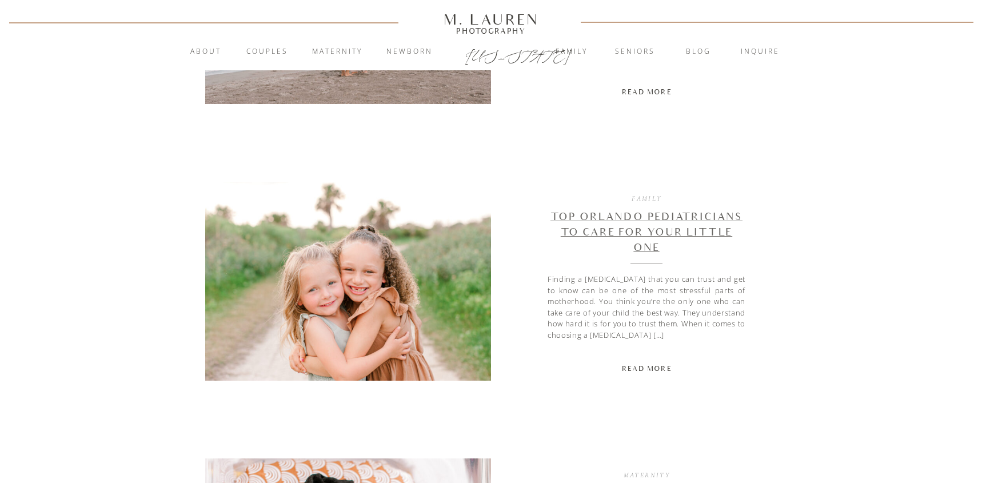
click at [662, 228] on link "Top Orlando Pediatricians to Care for Your Little One" at bounding box center [647, 232] width 192 height 43
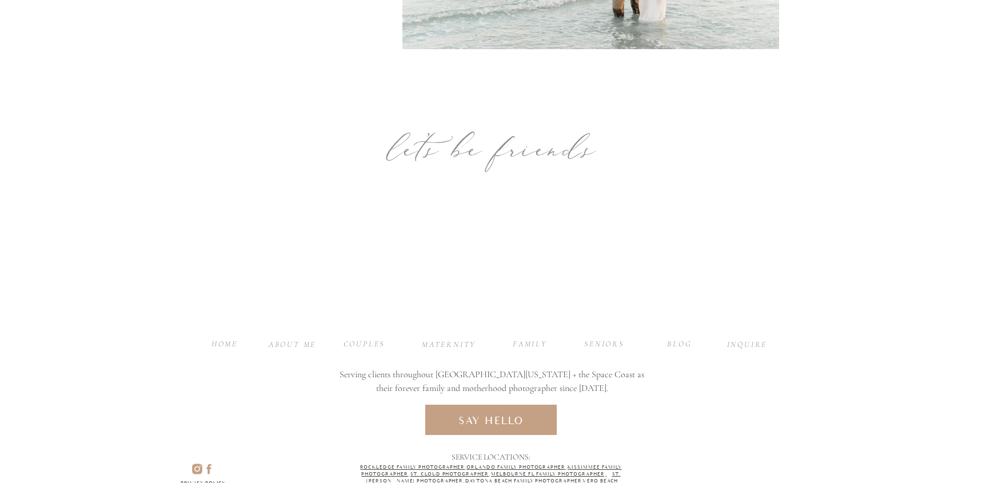
scroll to position [5150, 0]
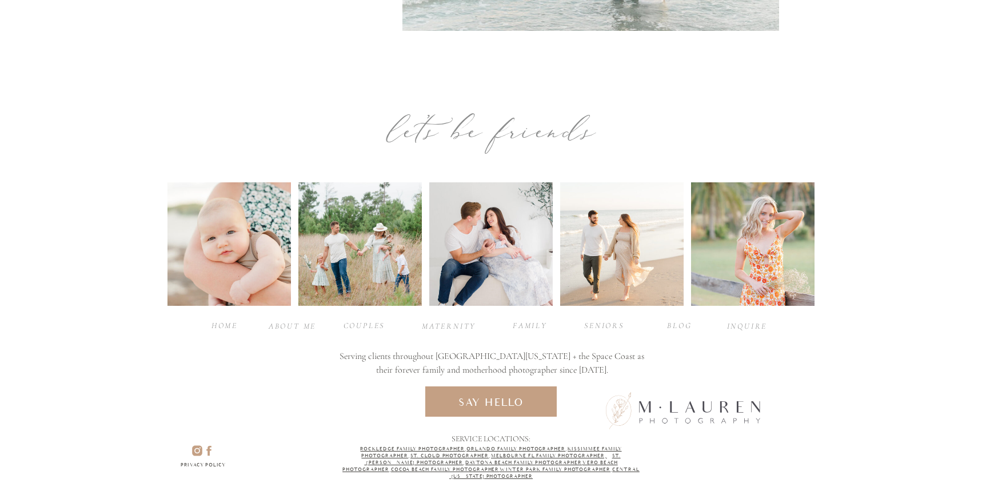
click at [731, 405] on div at bounding box center [683, 410] width 158 height 37
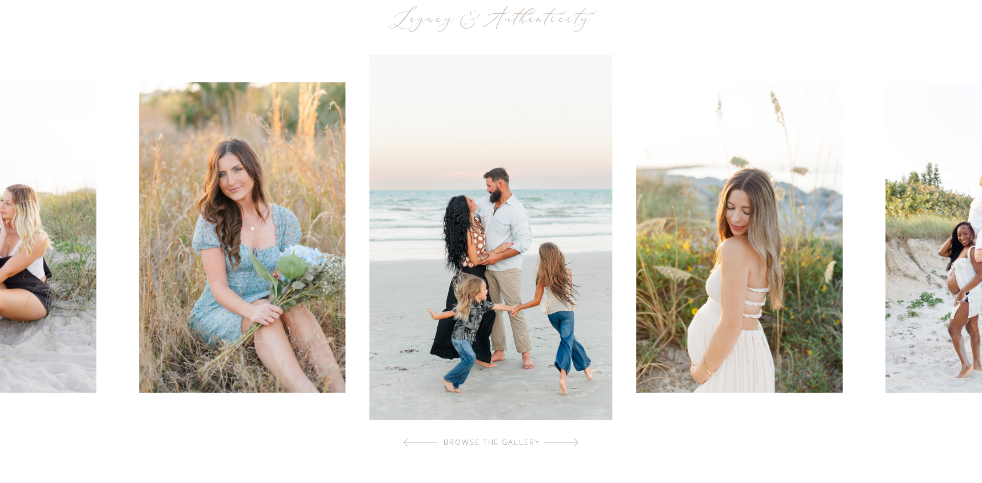
scroll to position [503, 0]
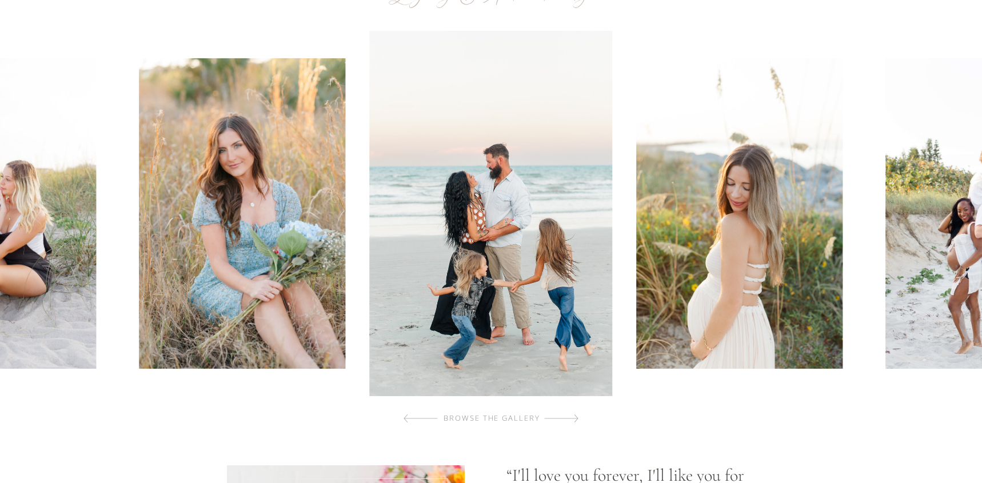
click at [574, 417] on div at bounding box center [561, 418] width 34 height 23
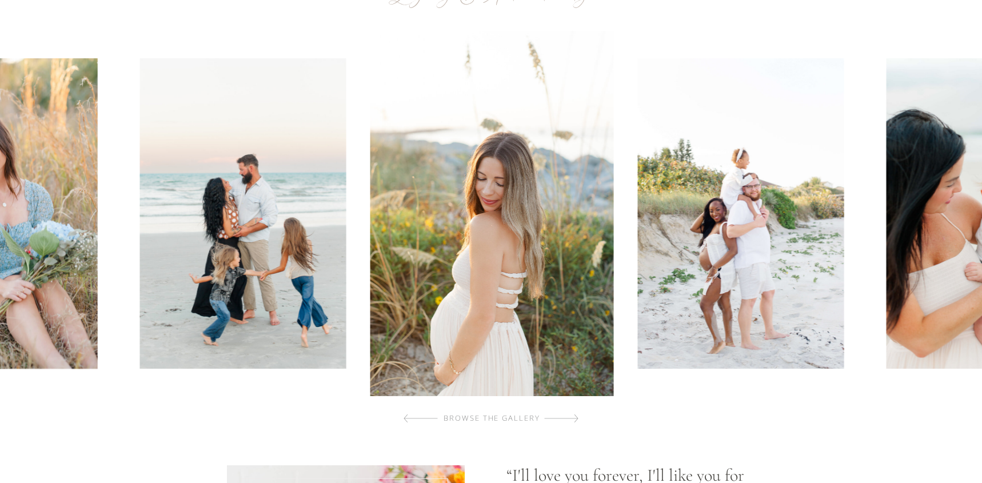
click at [574, 417] on div at bounding box center [561, 418] width 34 height 23
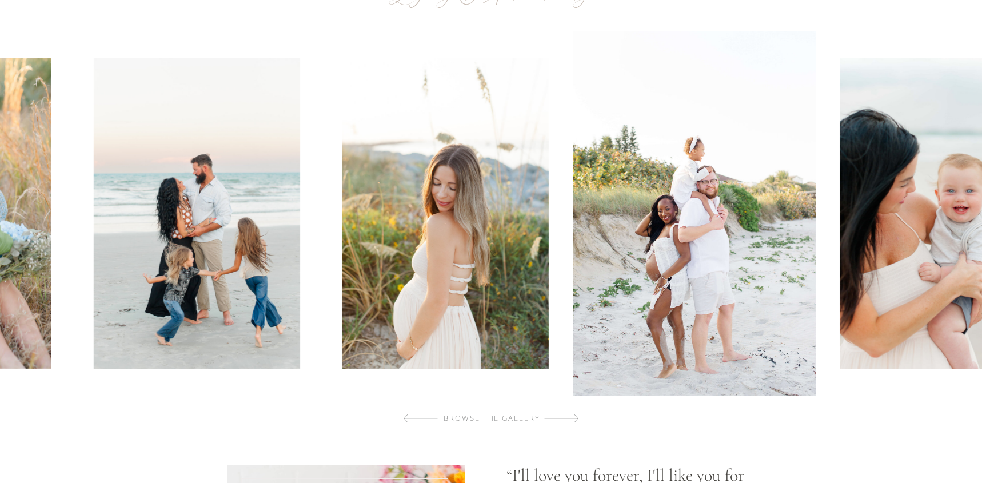
click at [574, 417] on div at bounding box center [561, 418] width 34 height 23
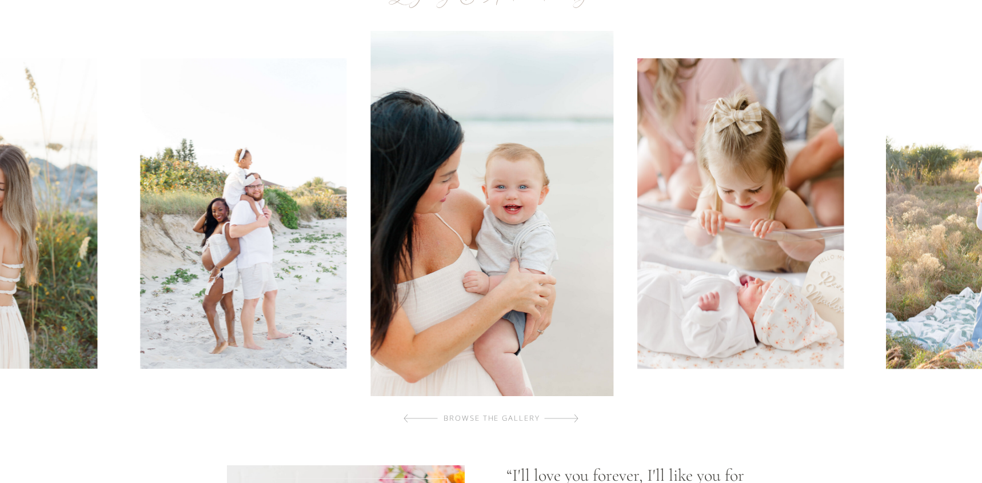
click at [574, 417] on div at bounding box center [561, 418] width 34 height 23
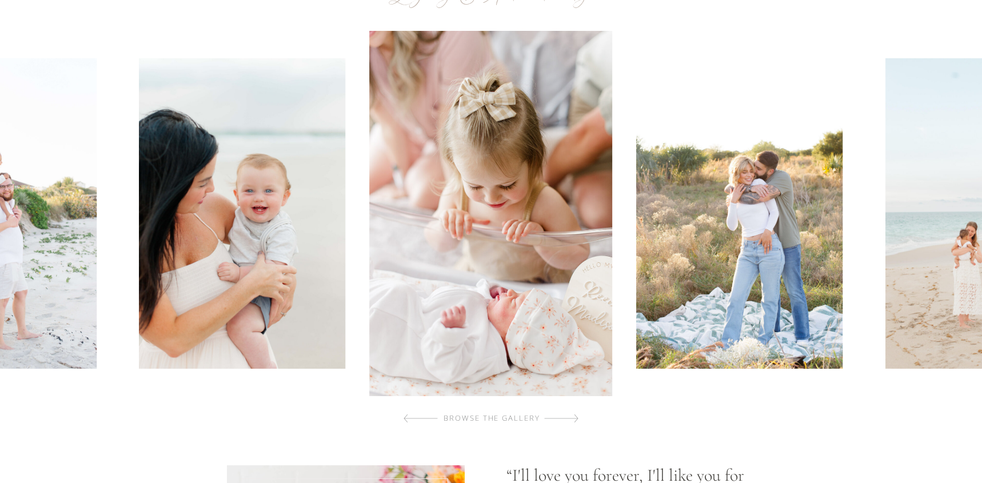
click at [574, 417] on div at bounding box center [561, 418] width 34 height 23
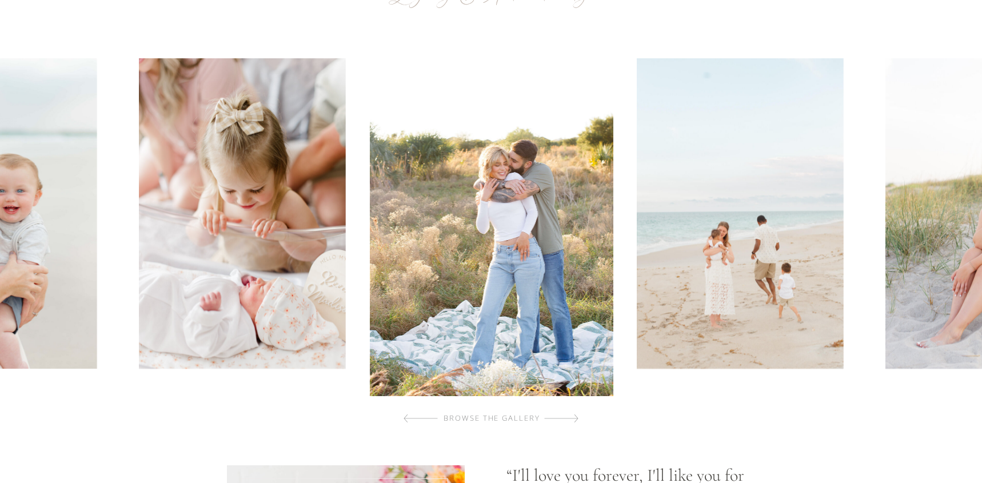
click at [574, 417] on div at bounding box center [561, 418] width 34 height 23
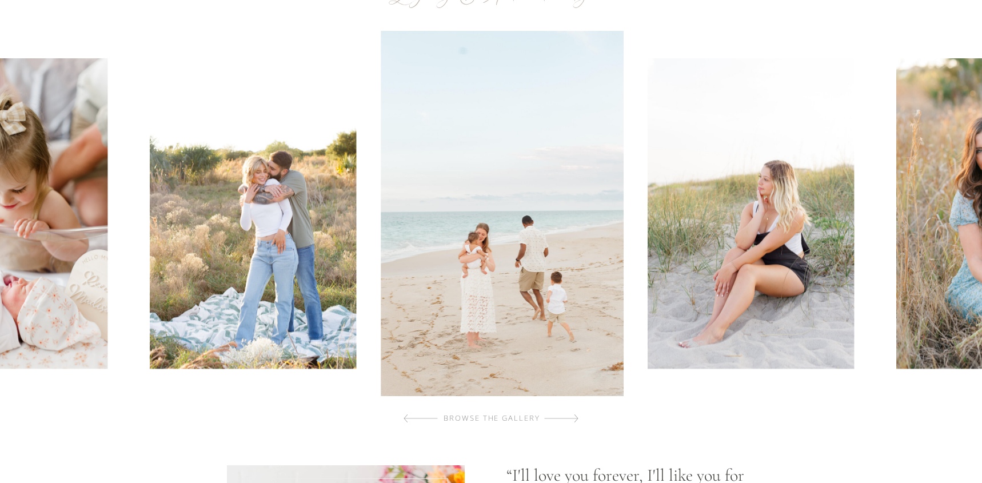
click at [574, 417] on div at bounding box center [561, 418] width 34 height 23
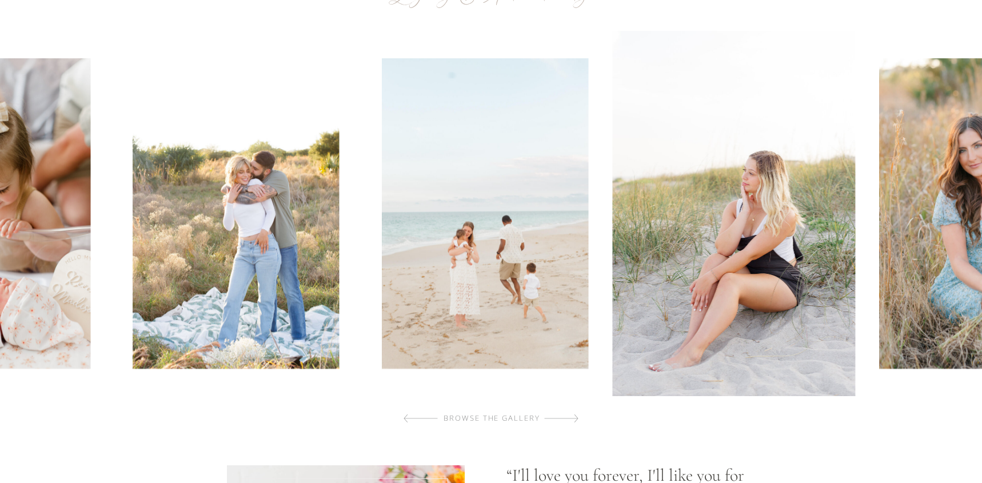
click at [574, 417] on div at bounding box center [561, 418] width 34 height 23
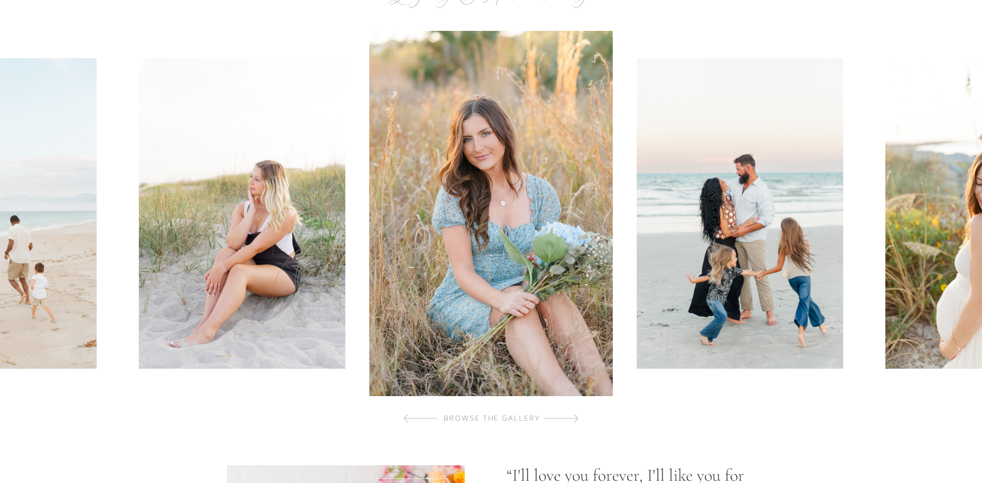
click at [574, 417] on div at bounding box center [561, 418] width 34 height 23
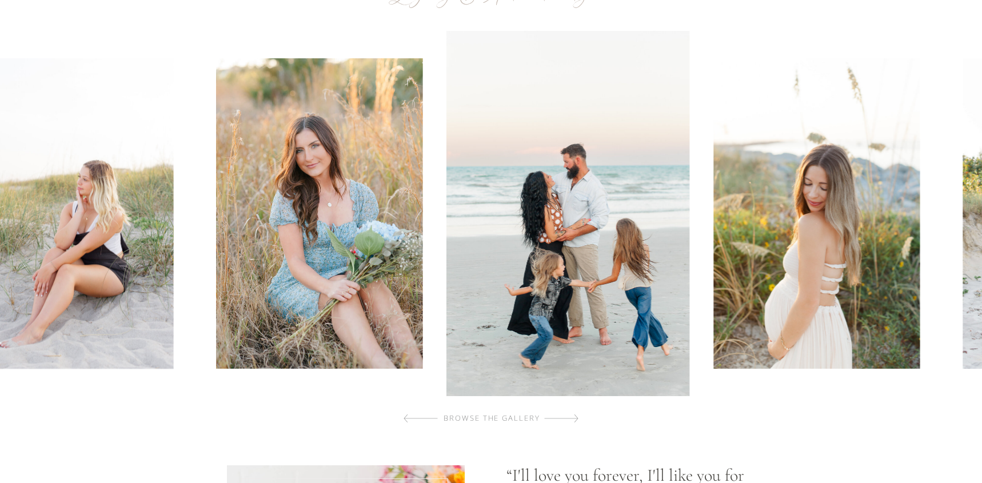
click at [574, 417] on div at bounding box center [561, 418] width 34 height 23
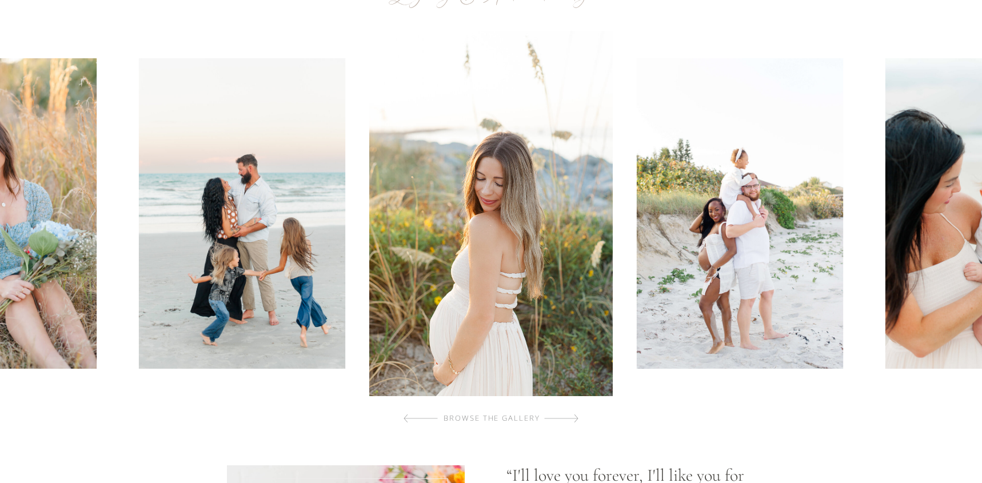
click at [574, 417] on div at bounding box center [561, 418] width 34 height 23
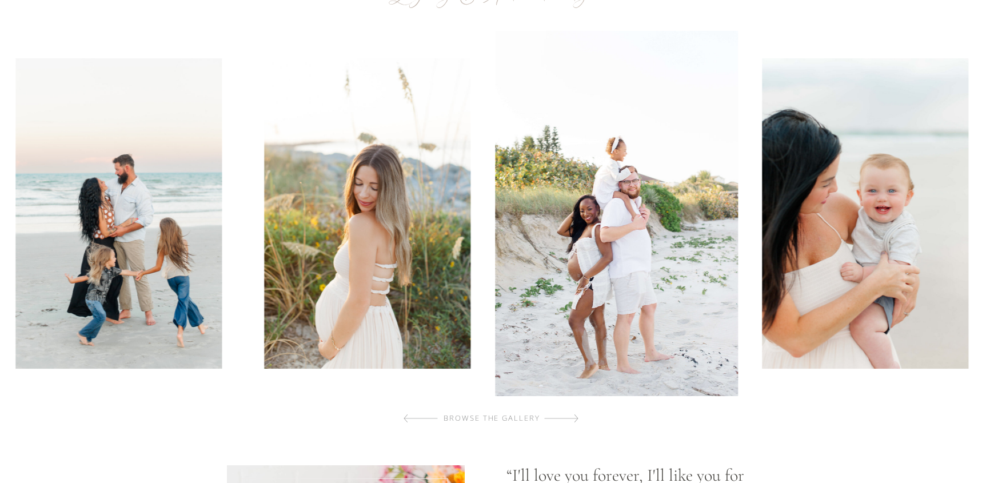
click at [574, 417] on div at bounding box center [561, 418] width 34 height 23
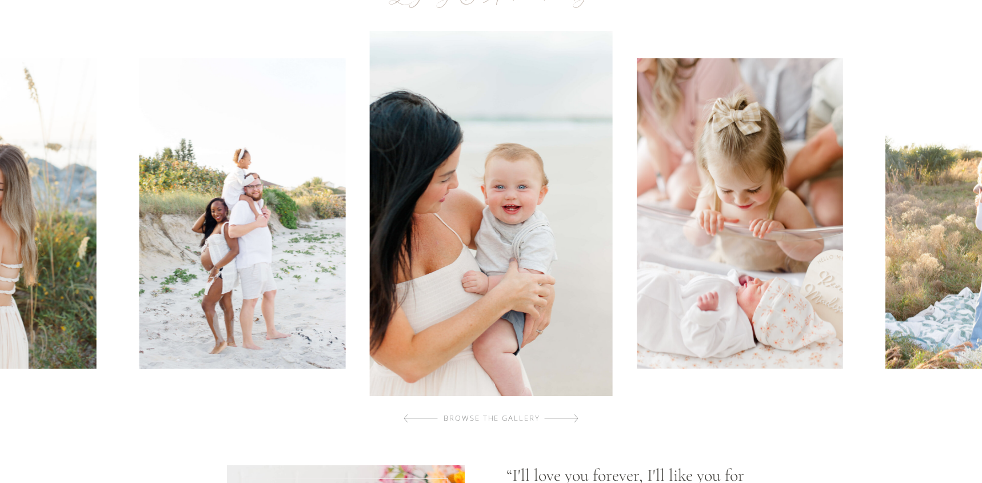
click at [574, 417] on div at bounding box center [561, 418] width 34 height 23
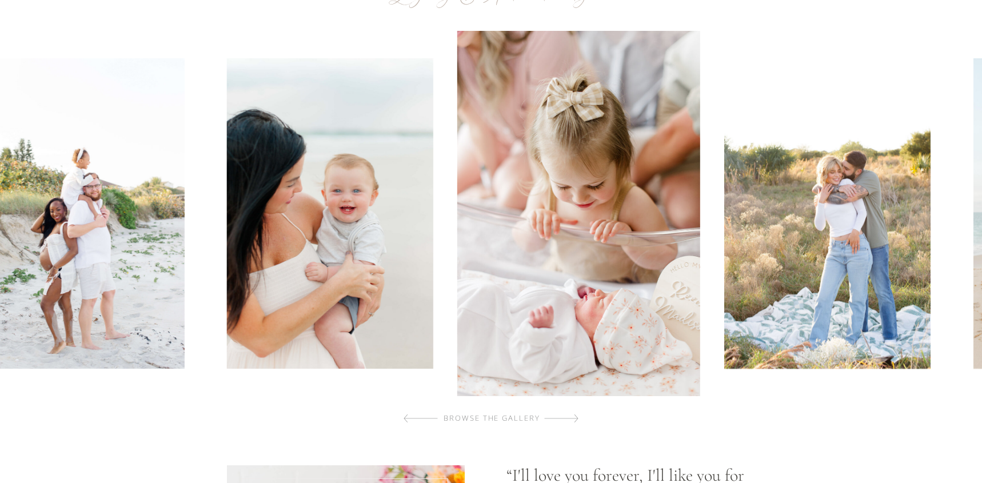
click at [574, 417] on div at bounding box center [561, 418] width 34 height 23
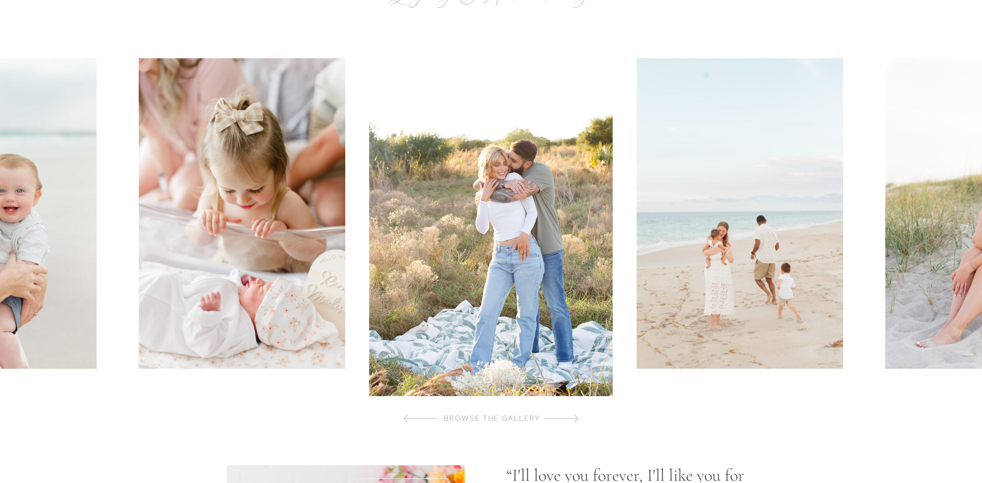
click at [574, 417] on div at bounding box center [561, 418] width 34 height 23
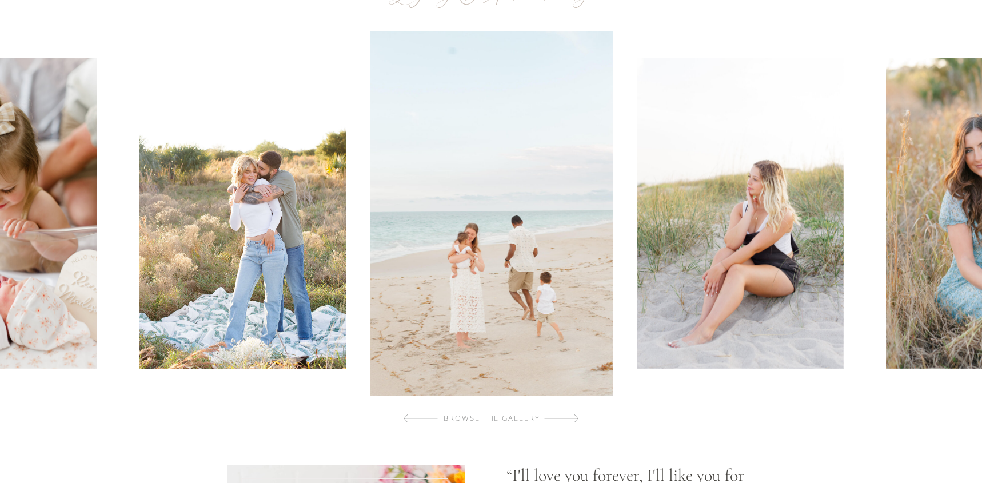
click at [574, 417] on div at bounding box center [561, 418] width 34 height 23
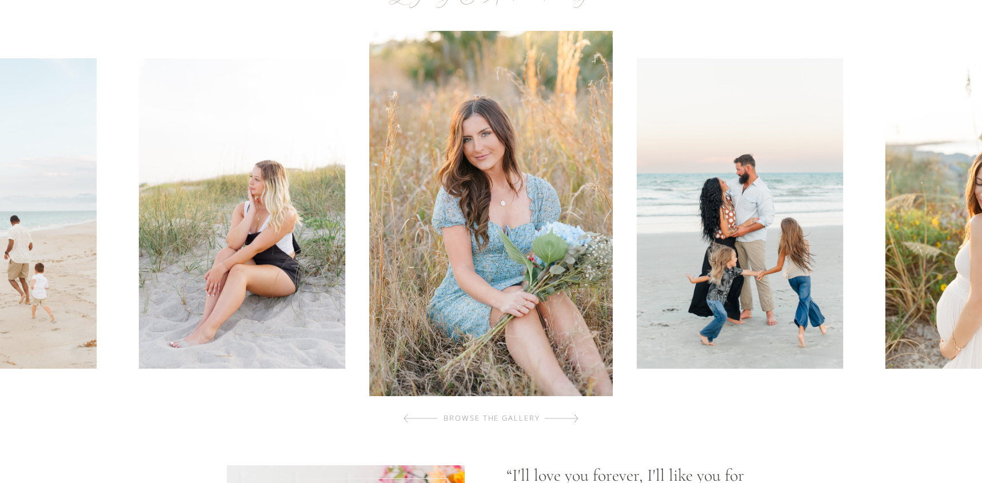
click at [574, 417] on div at bounding box center [561, 418] width 34 height 23
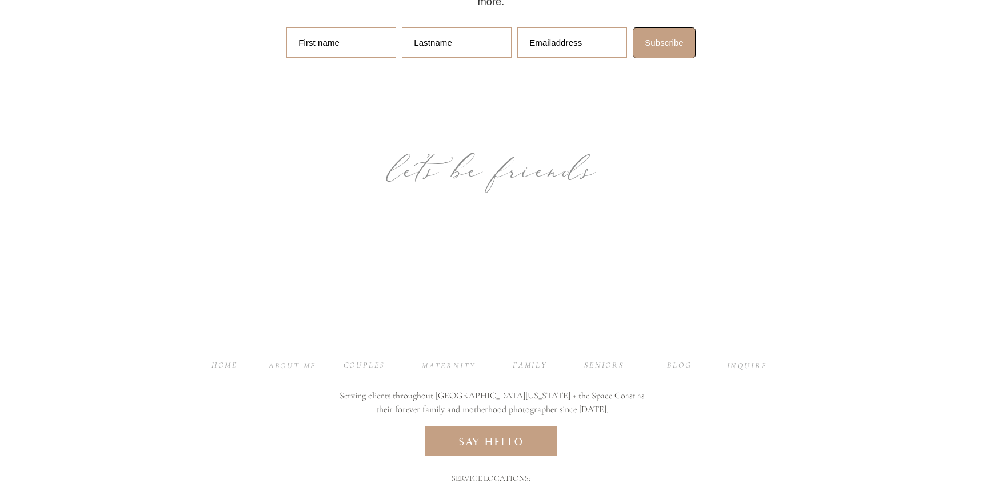
scroll to position [6093, 0]
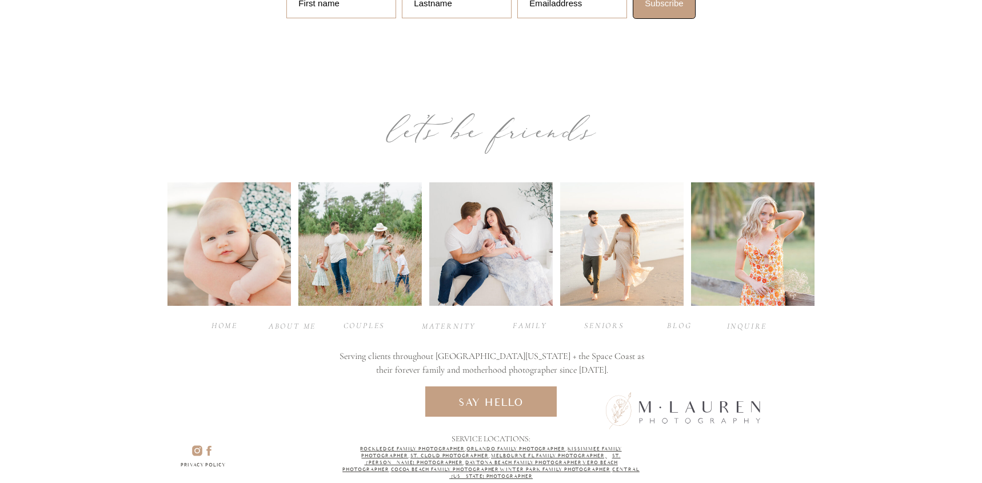
click at [193, 450] on icon at bounding box center [197, 450] width 10 height 10
